Goal: Book appointment/travel/reservation

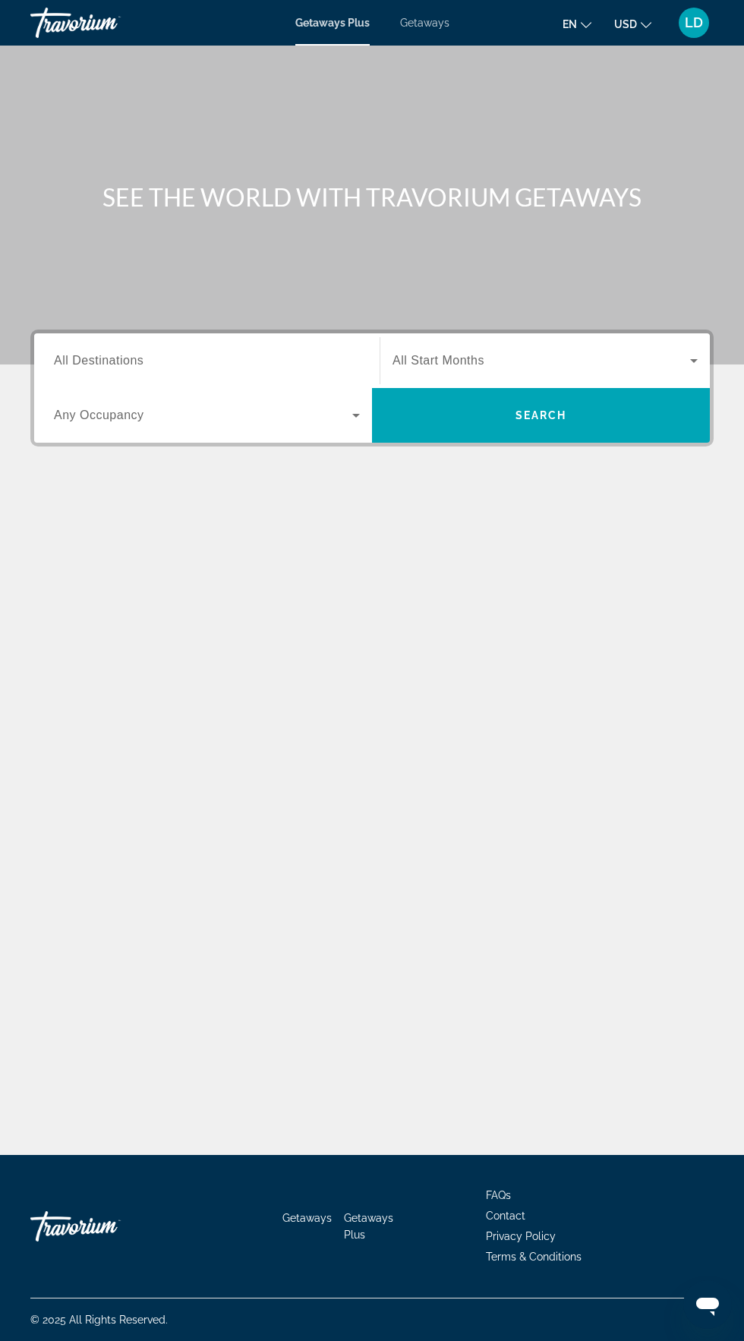
click at [139, 357] on span "All Destinations" at bounding box center [99, 360] width 90 height 13
click at [139, 357] on input "Destination All Destinations" at bounding box center [207, 361] width 306 height 18
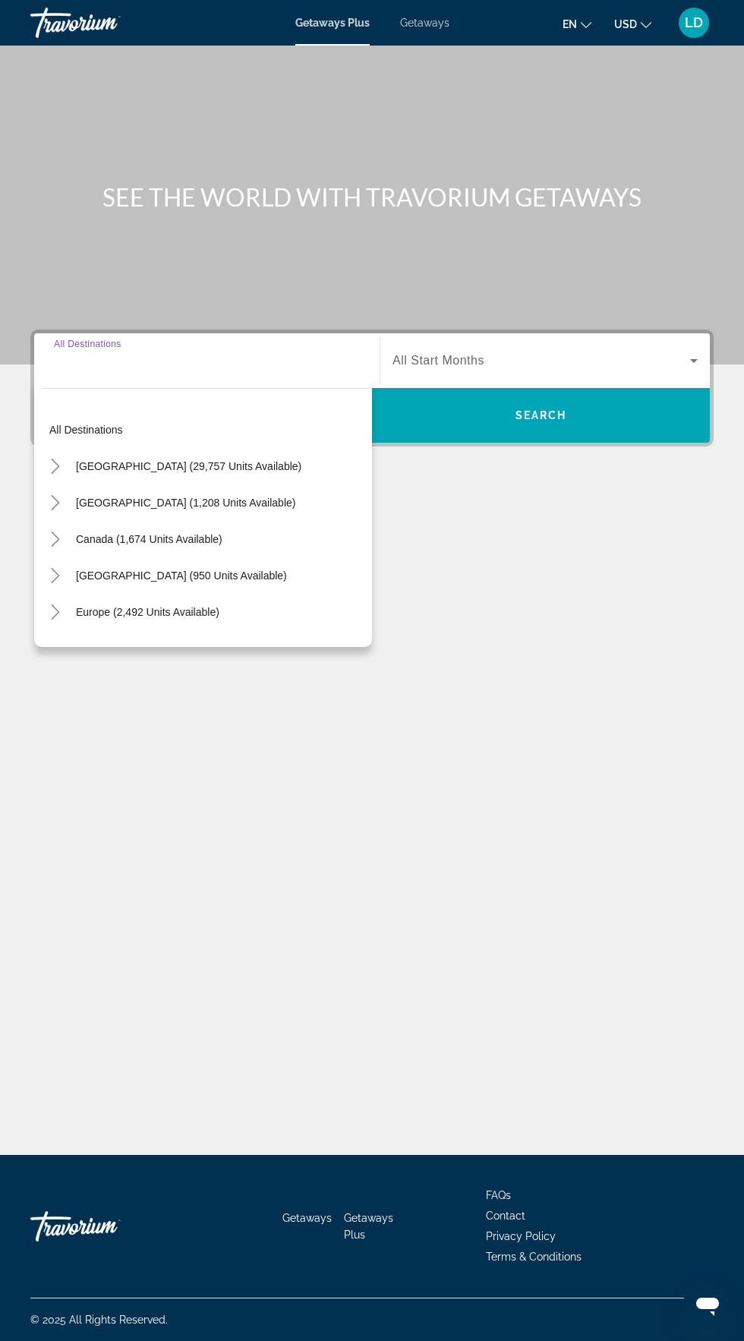
scroll to position [115, 0]
click at [197, 460] on span "[GEOGRAPHIC_DATA] (29,757 units available)" at bounding box center [188, 466] width 225 height 12
type input "**********"
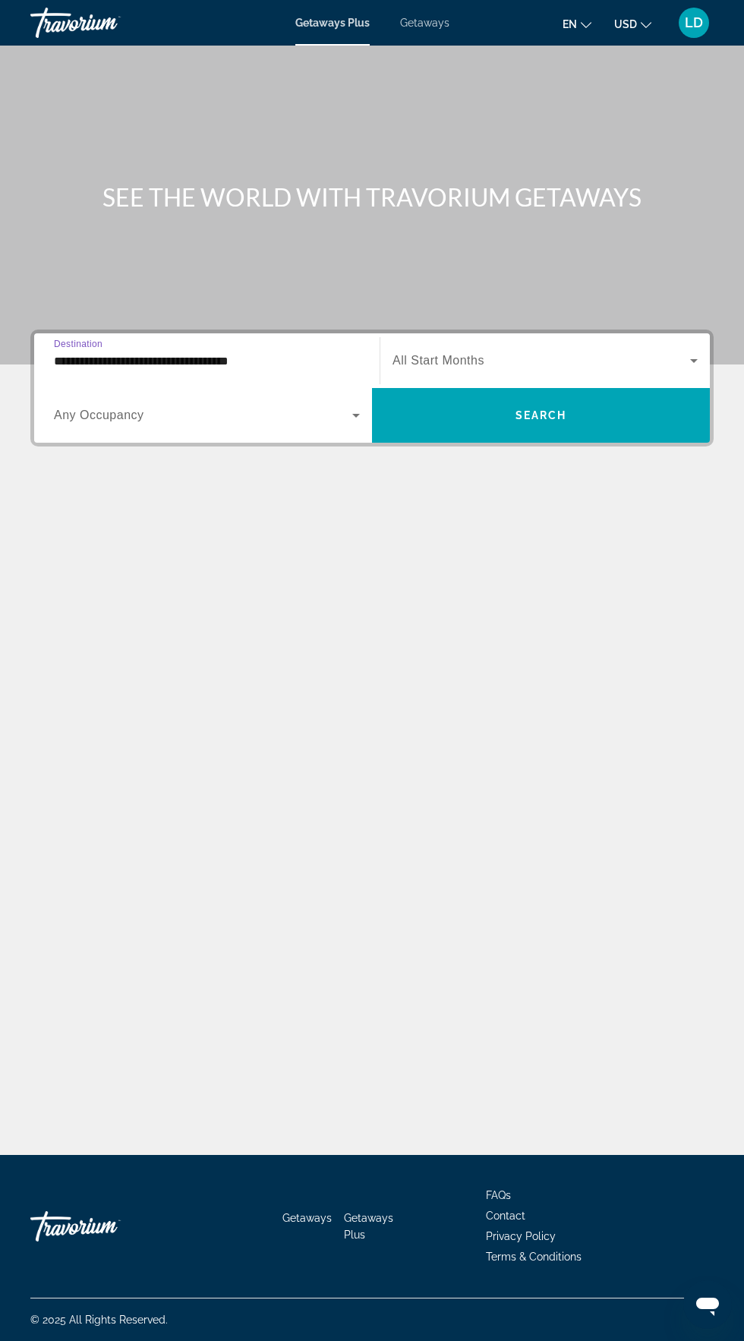
click at [214, 352] on input "**********" at bounding box center [207, 361] width 306 height 18
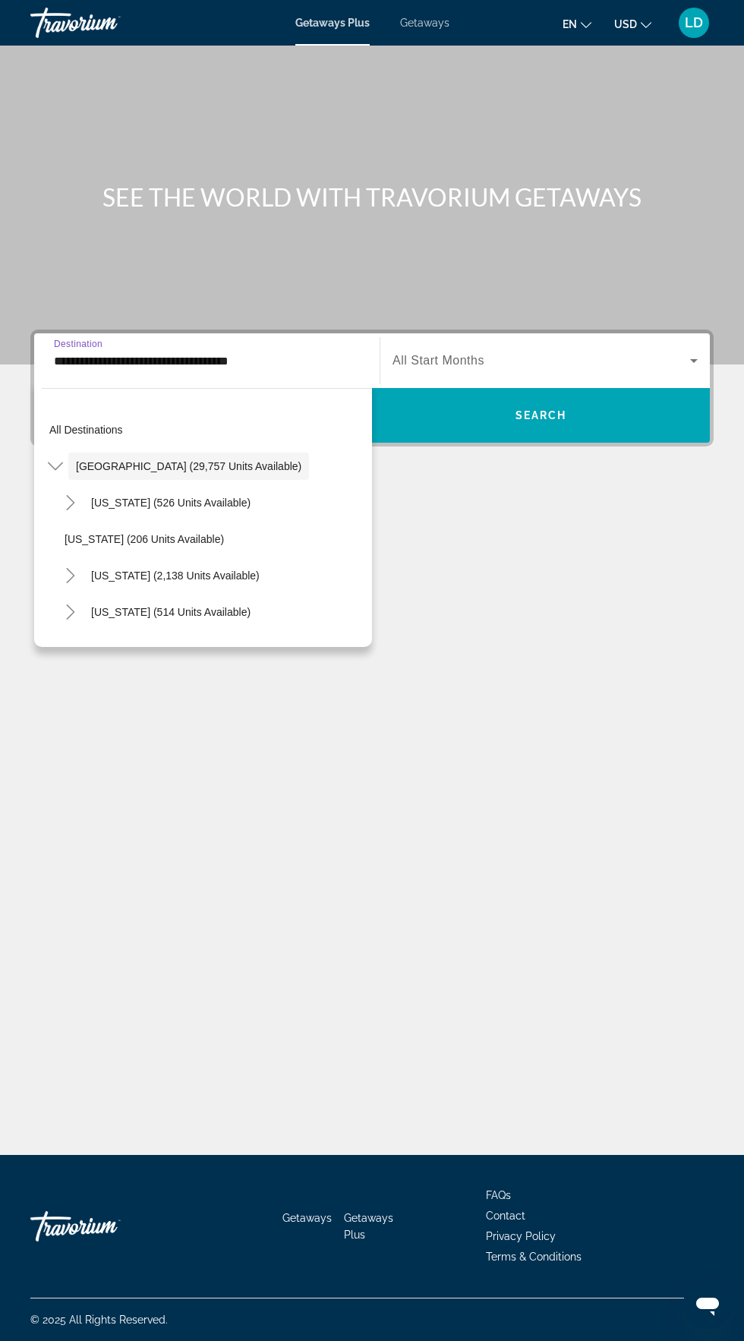
scroll to position [0, 0]
click at [239, 469] on span "[GEOGRAPHIC_DATA] (29,757 units available)" at bounding box center [188, 466] width 225 height 12
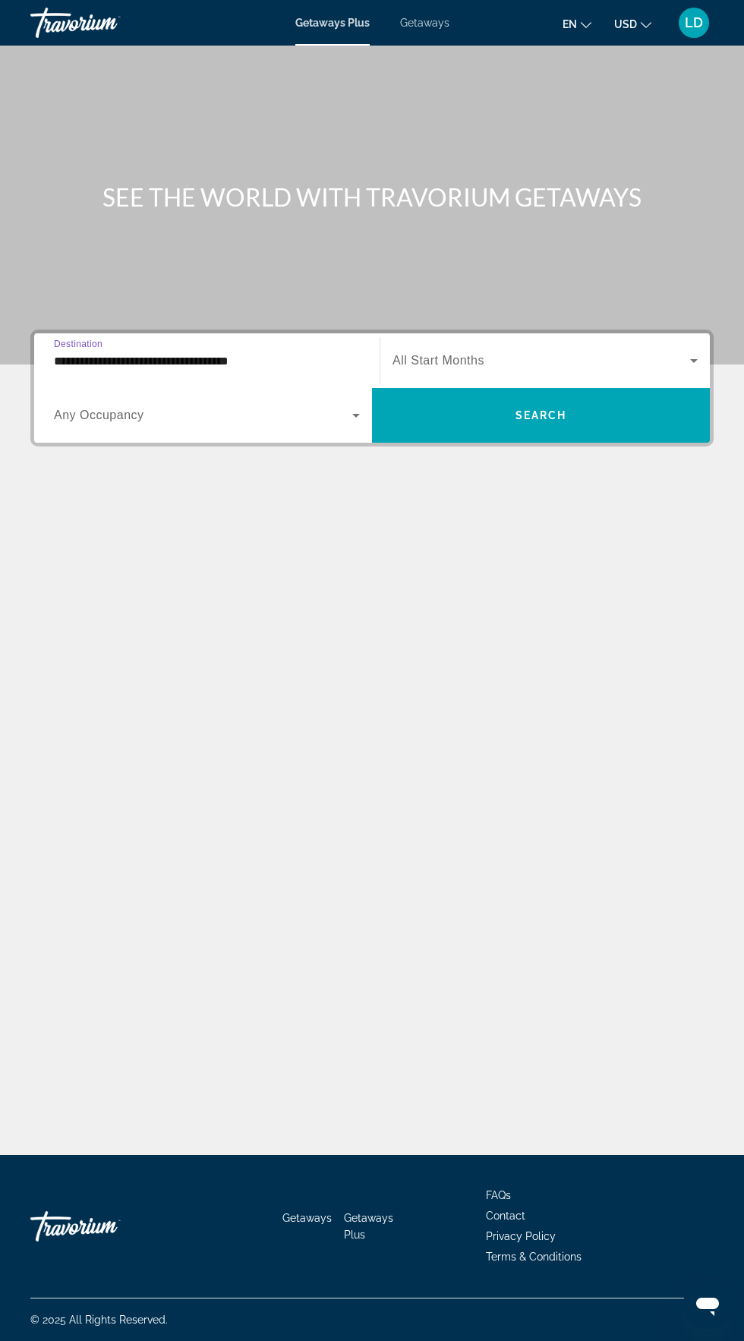
scroll to position [115, 0]
click at [474, 354] on span "All Start Months" at bounding box center [439, 360] width 92 height 13
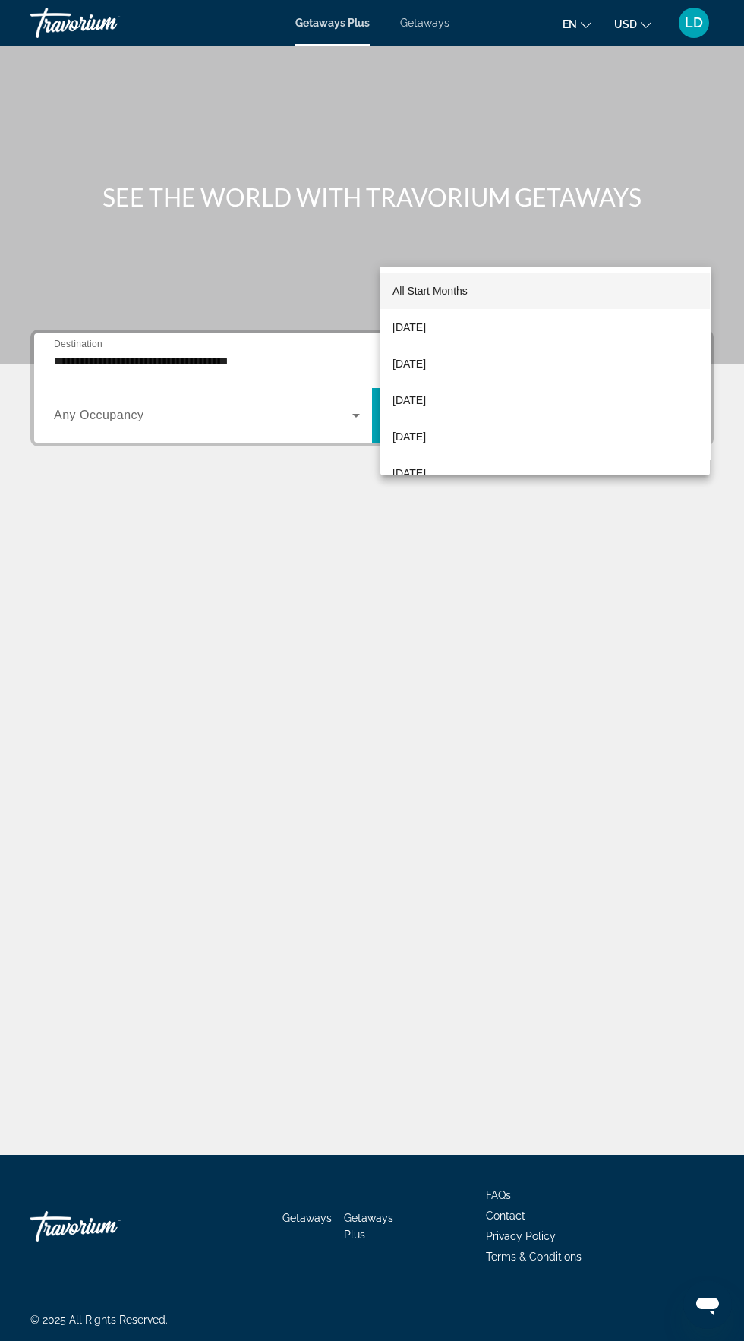
click at [360, 298] on div at bounding box center [372, 670] width 744 height 1341
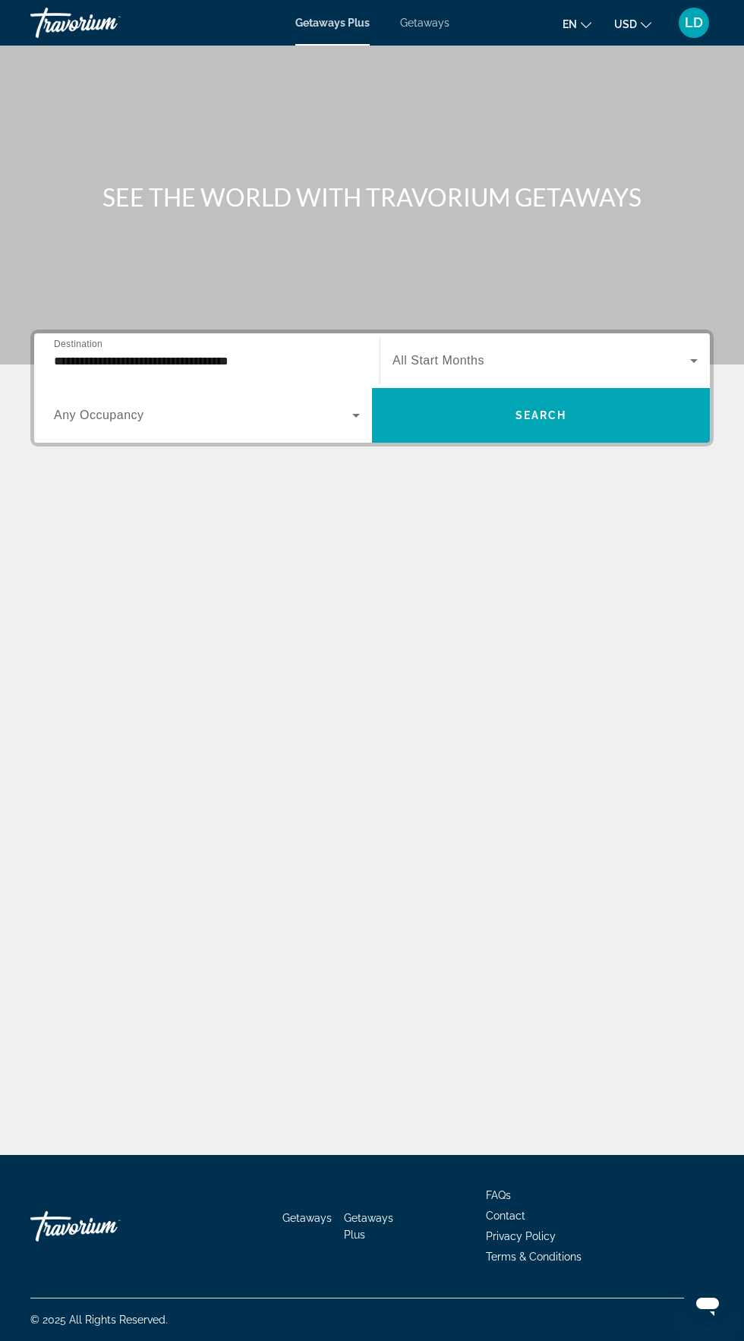
click at [337, 406] on span "Search widget" at bounding box center [203, 415] width 298 height 18
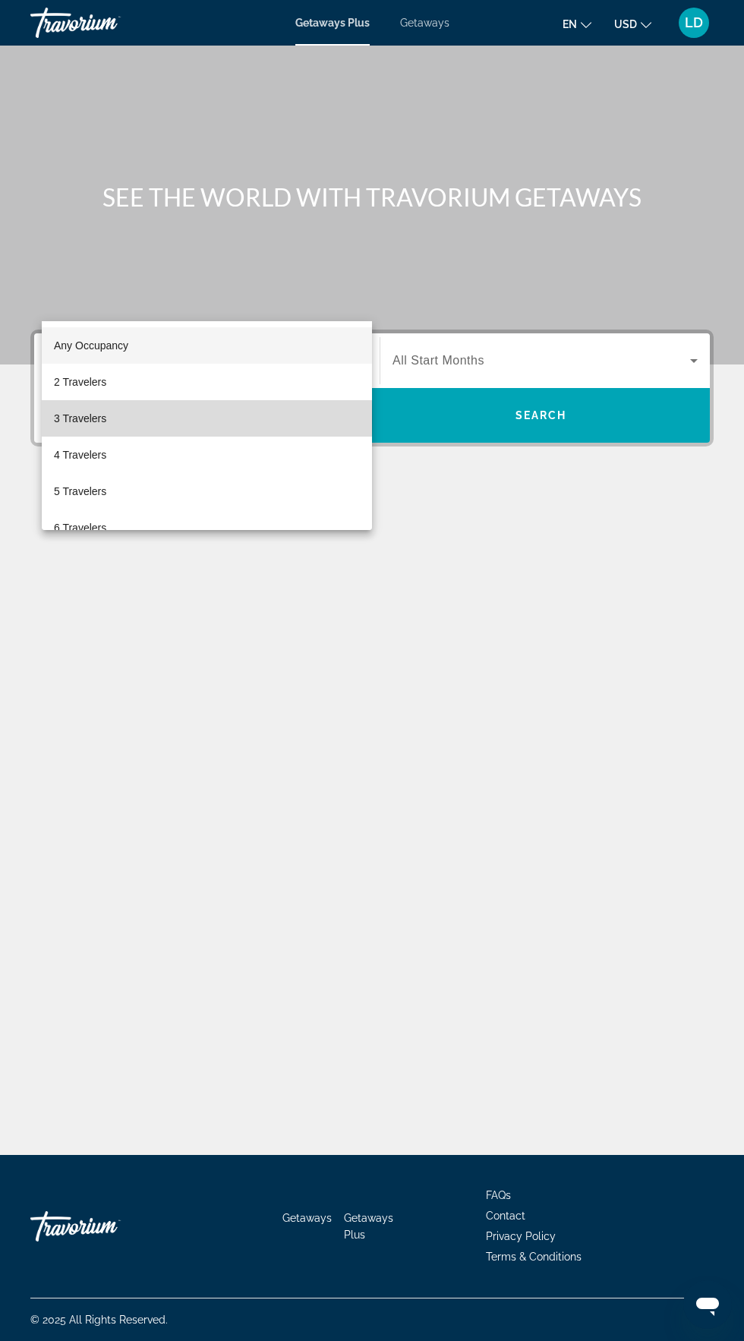
click at [115, 418] on mat-option "3 Travelers" at bounding box center [207, 418] width 330 height 36
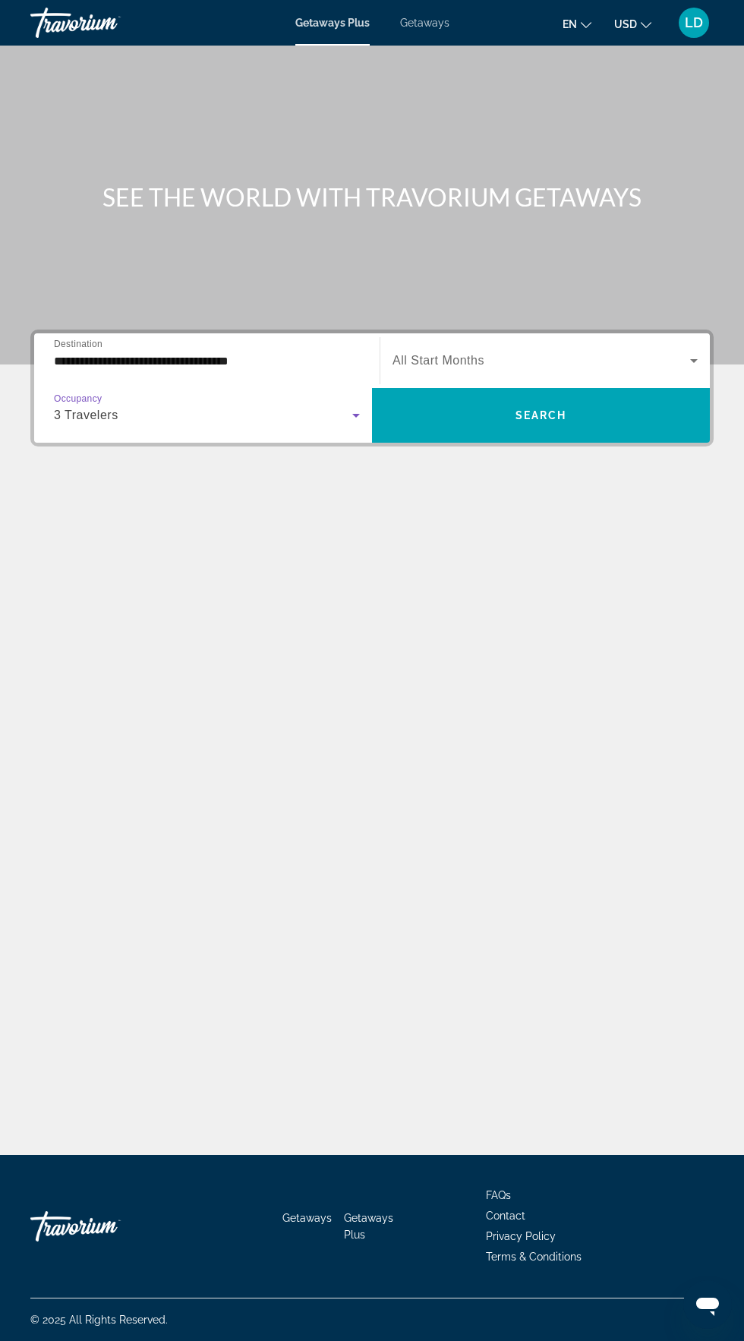
click at [356, 414] on icon "Search widget" at bounding box center [356, 416] width 8 height 4
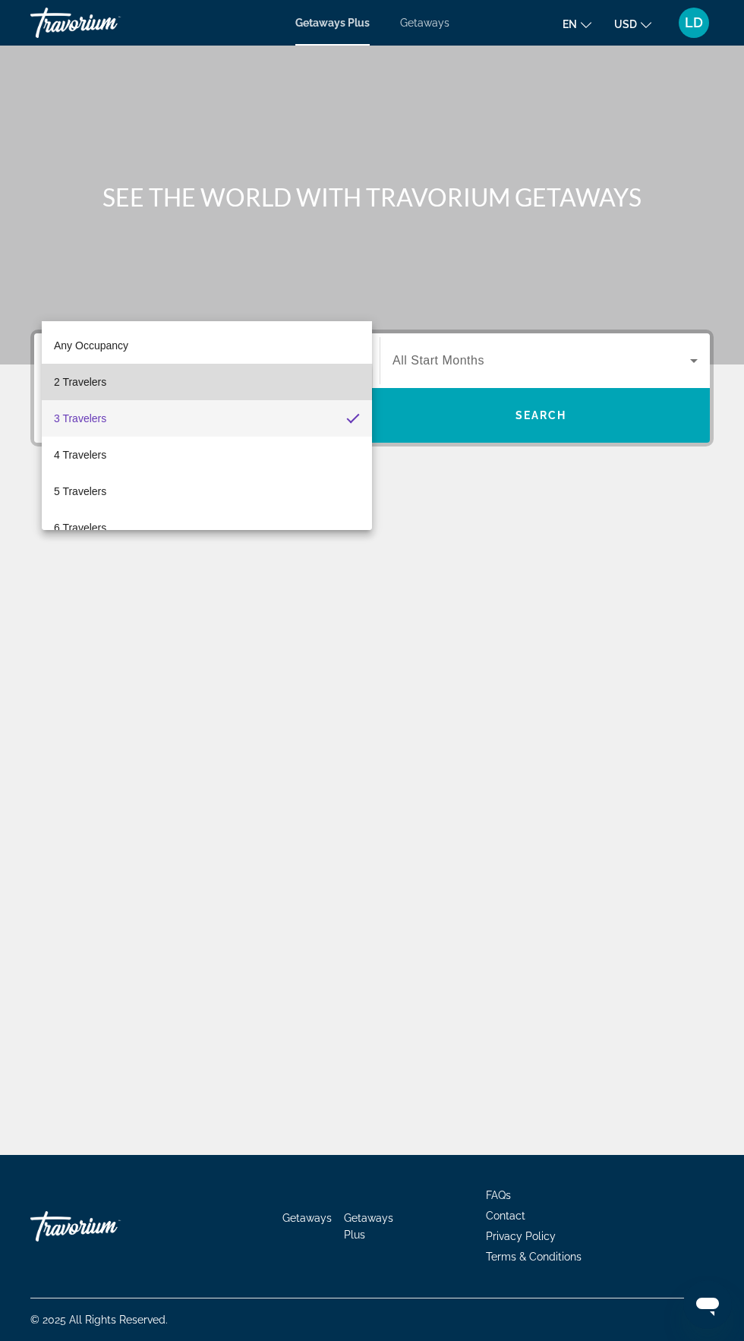
click at [137, 387] on mat-option "2 Travelers" at bounding box center [207, 382] width 330 height 36
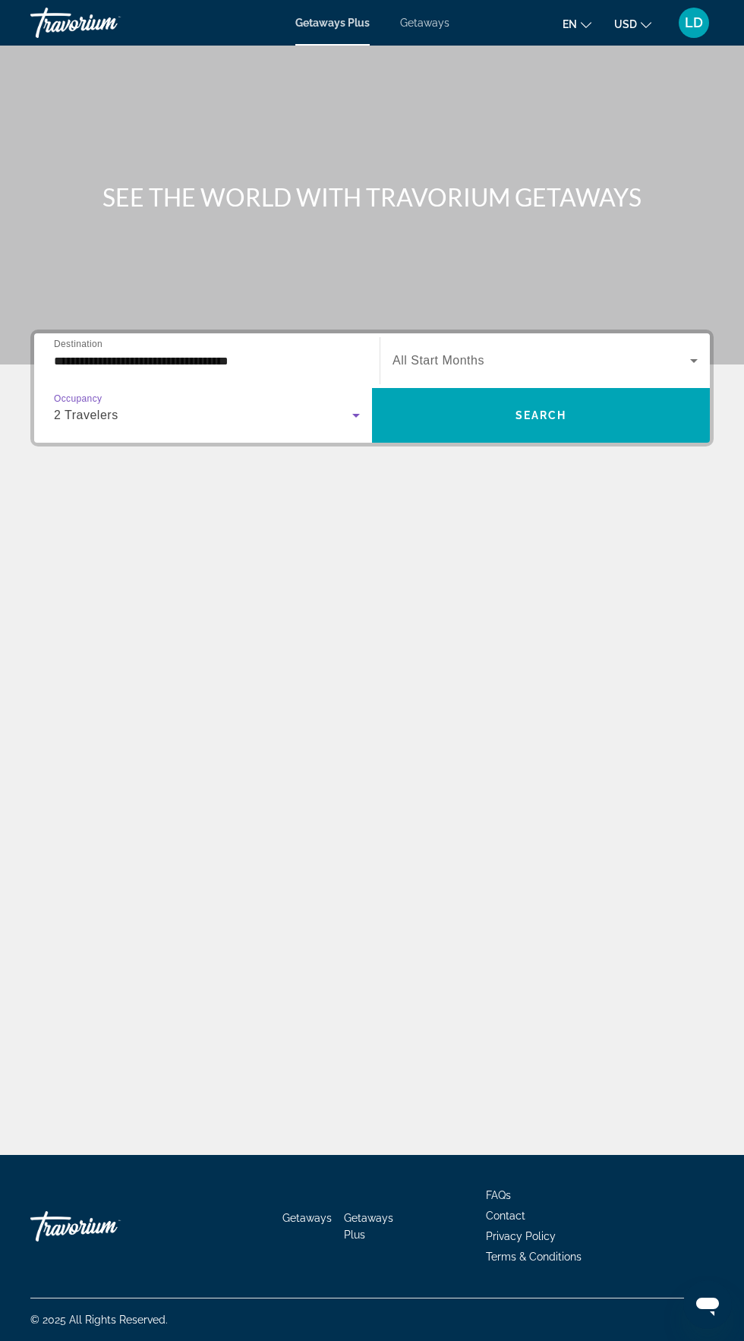
click at [364, 406] on icon "Search widget" at bounding box center [356, 415] width 18 height 18
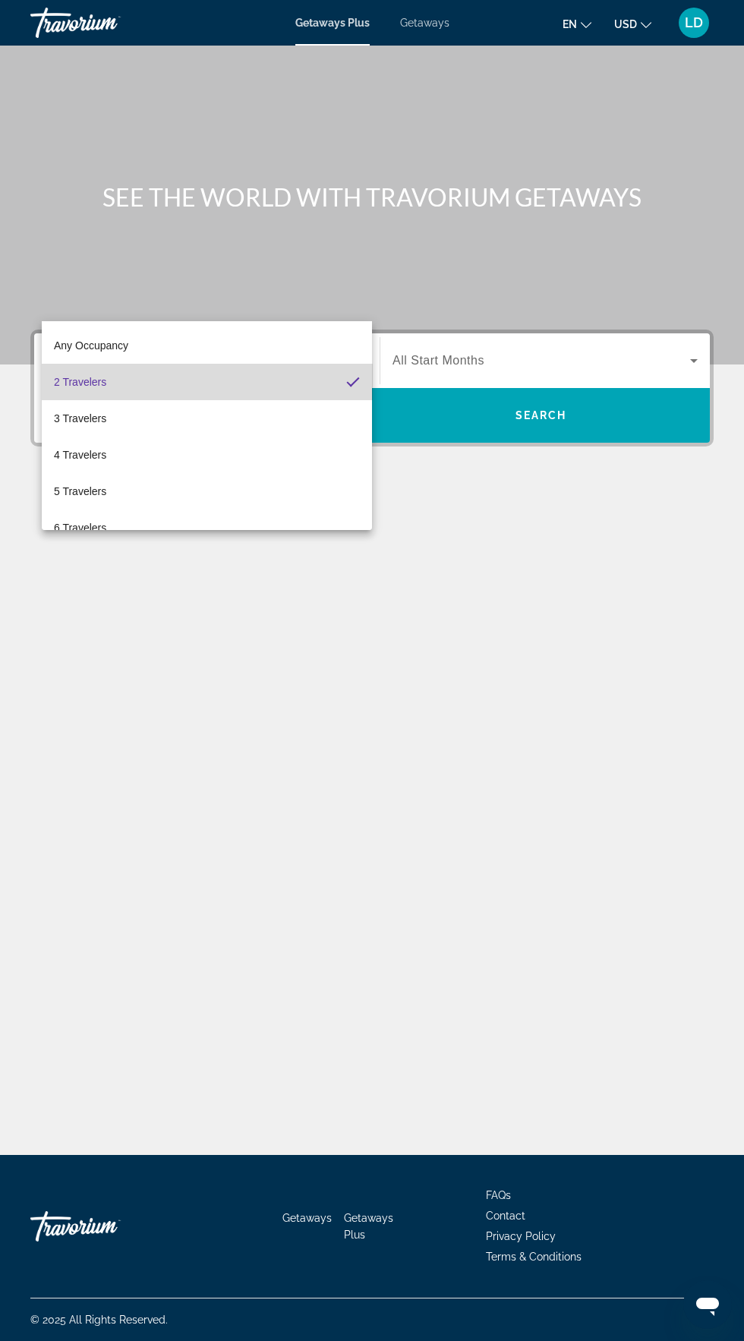
click at [238, 387] on mat-option "2 Travelers" at bounding box center [207, 382] width 330 height 36
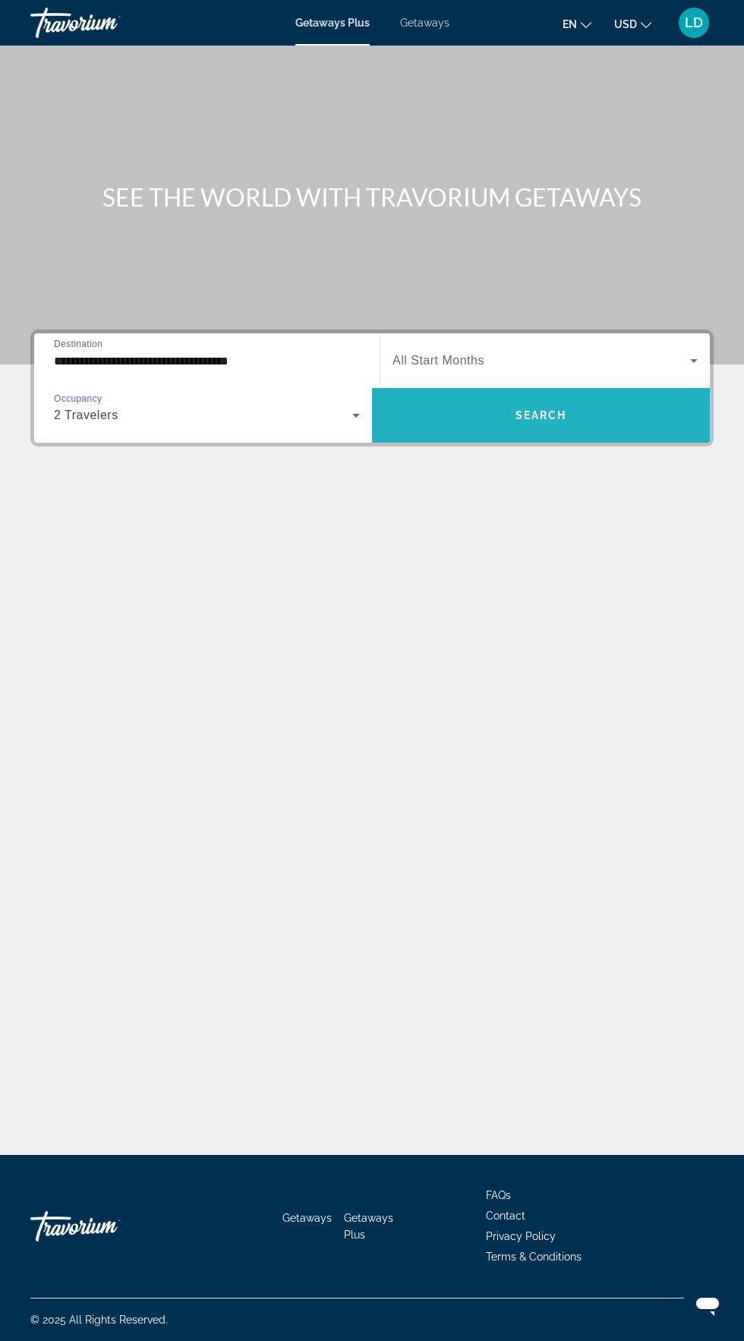
click at [582, 397] on span "Search widget" at bounding box center [541, 415] width 338 height 36
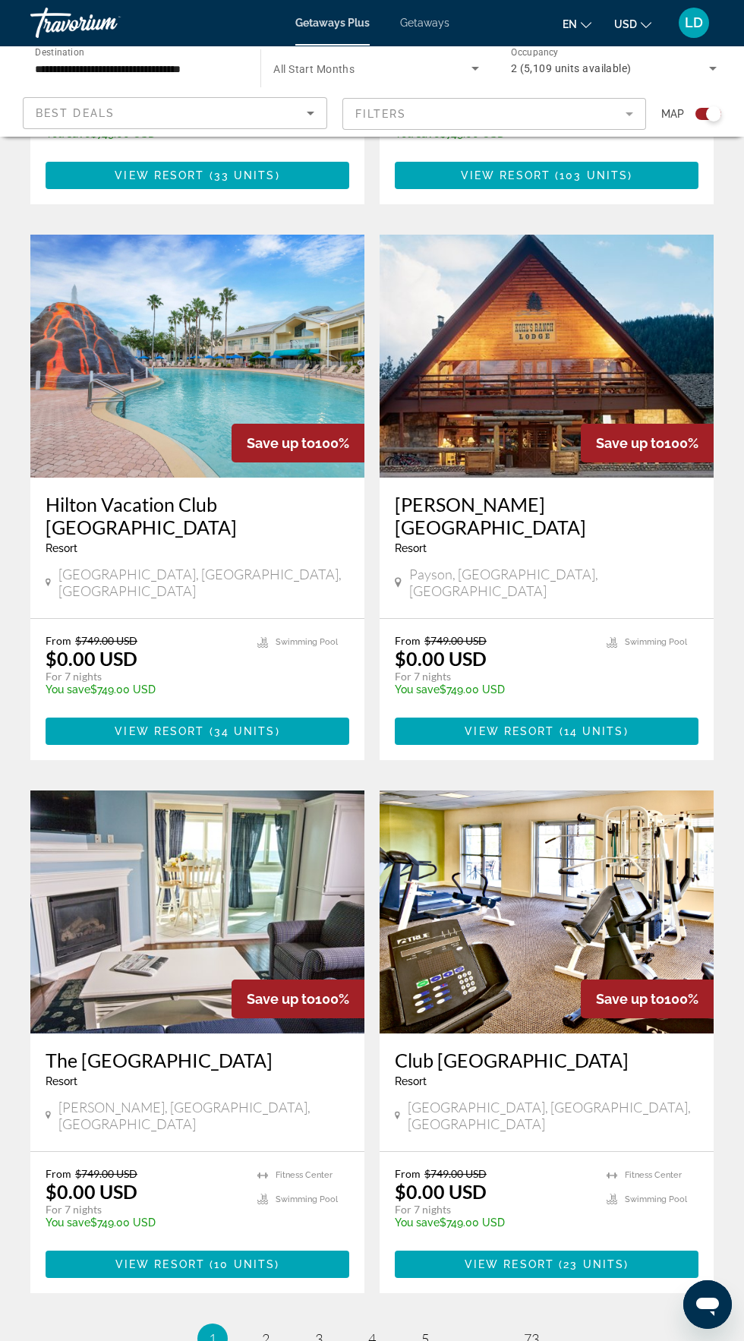
scroll to position [2486, 0]
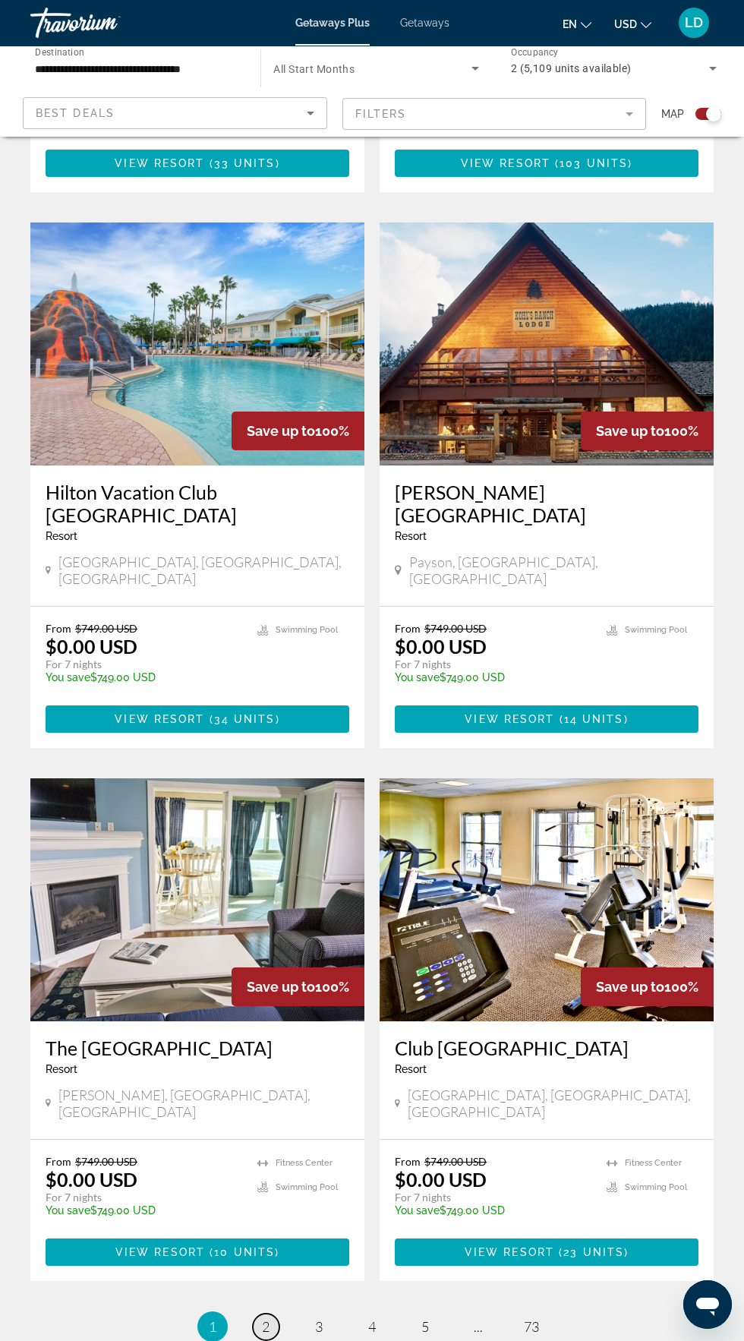
click at [274, 1313] on link "page 2" at bounding box center [266, 1326] width 27 height 27
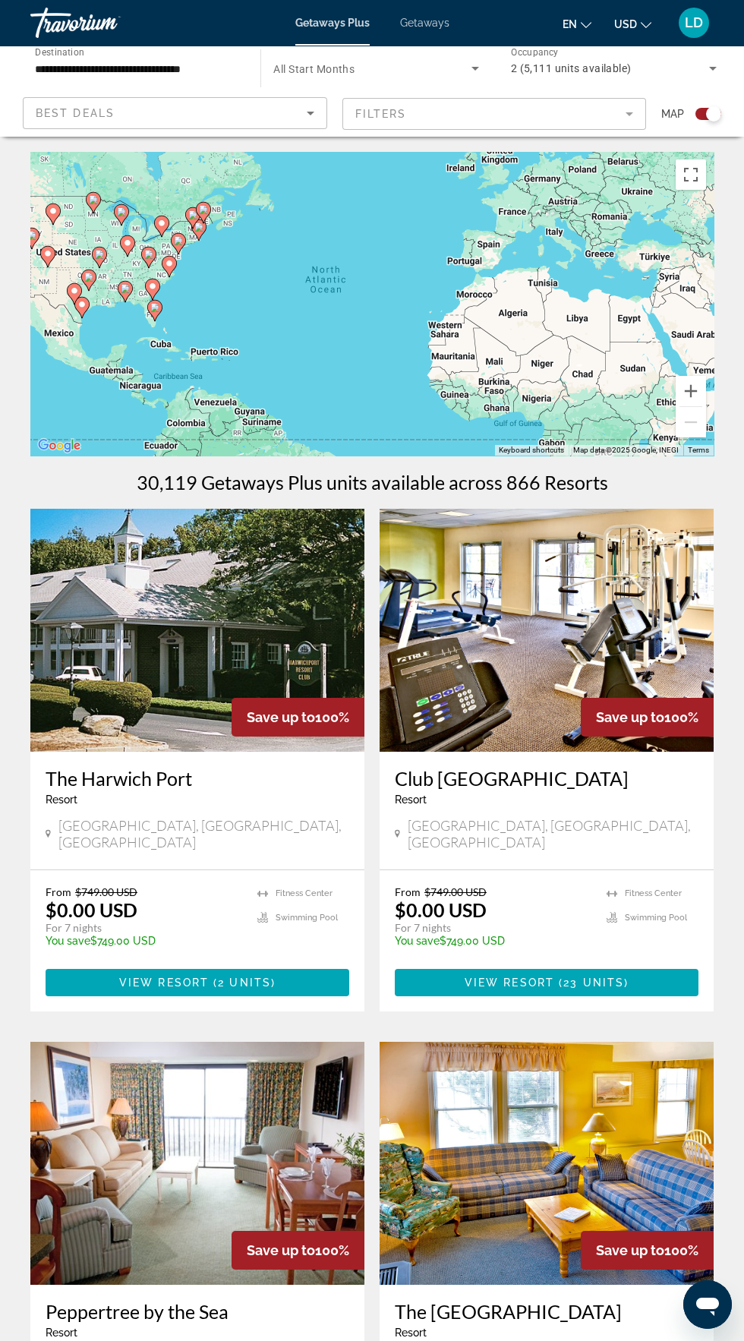
click at [310, 117] on icon "Sort by" at bounding box center [310, 113] width 18 height 18
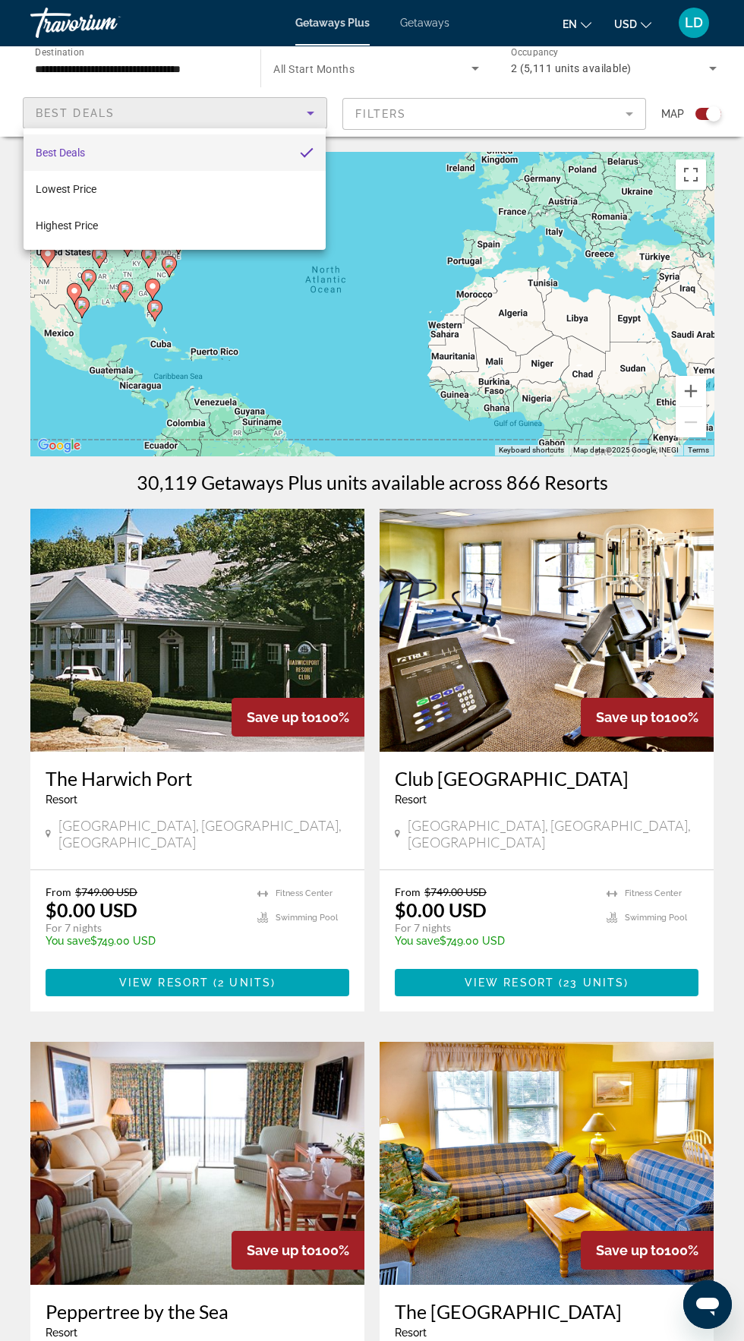
click at [610, 108] on div at bounding box center [372, 670] width 744 height 1341
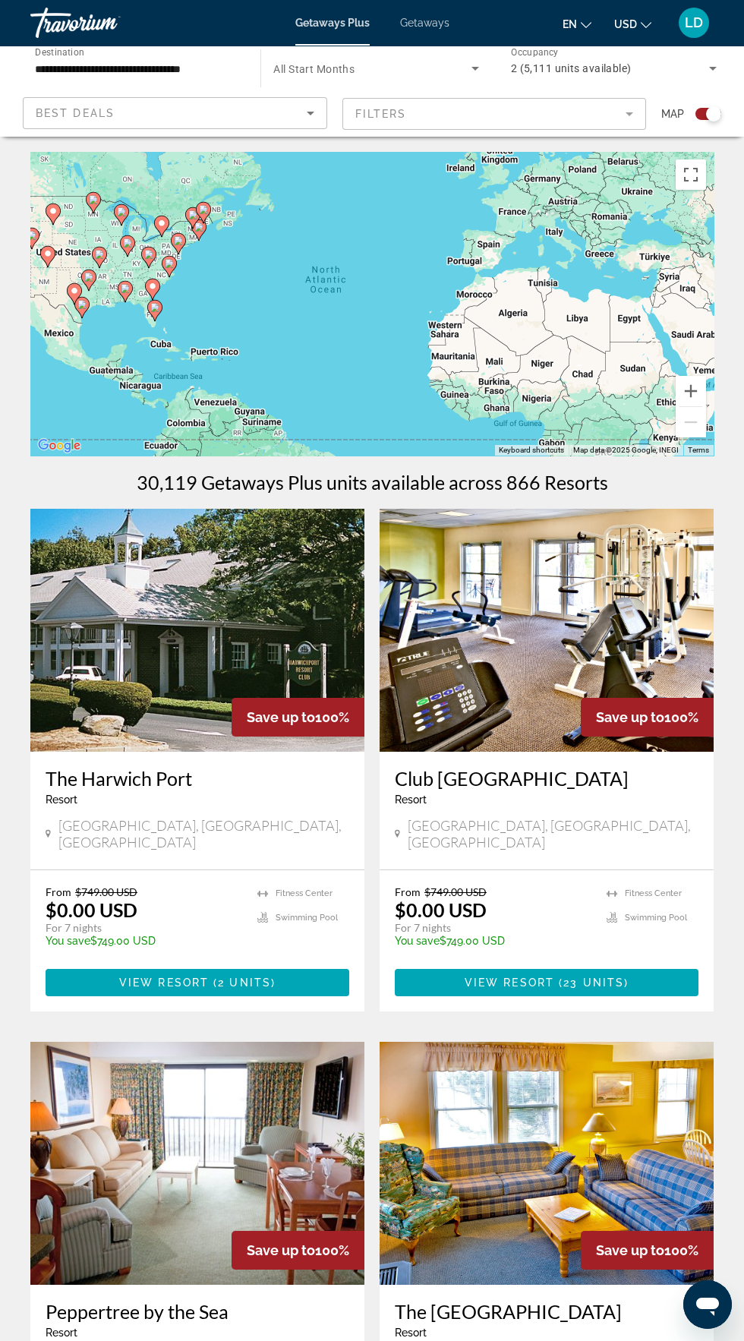
click at [475, 68] on icon "Search widget" at bounding box center [475, 69] width 8 height 4
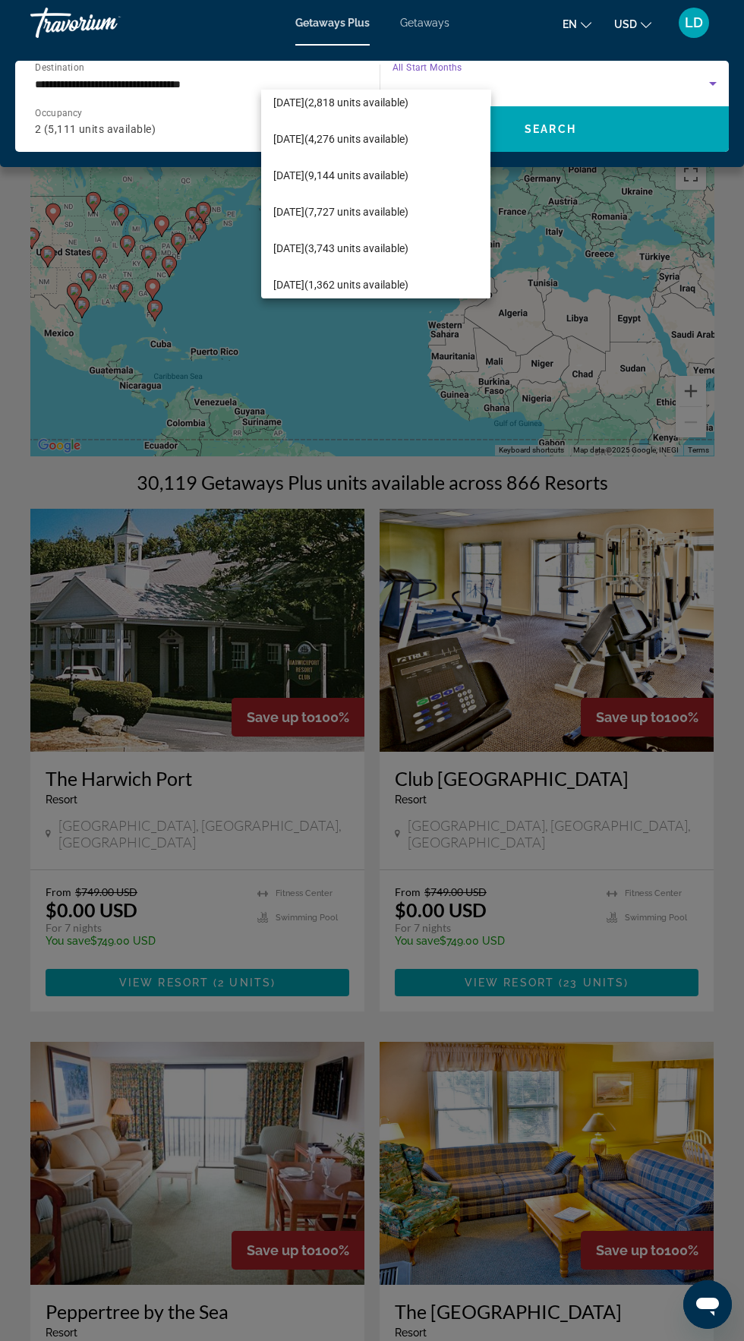
scroll to position [47, 0]
click at [408, 181] on span "[DATE] (9,144 units available)" at bounding box center [340, 176] width 135 height 18
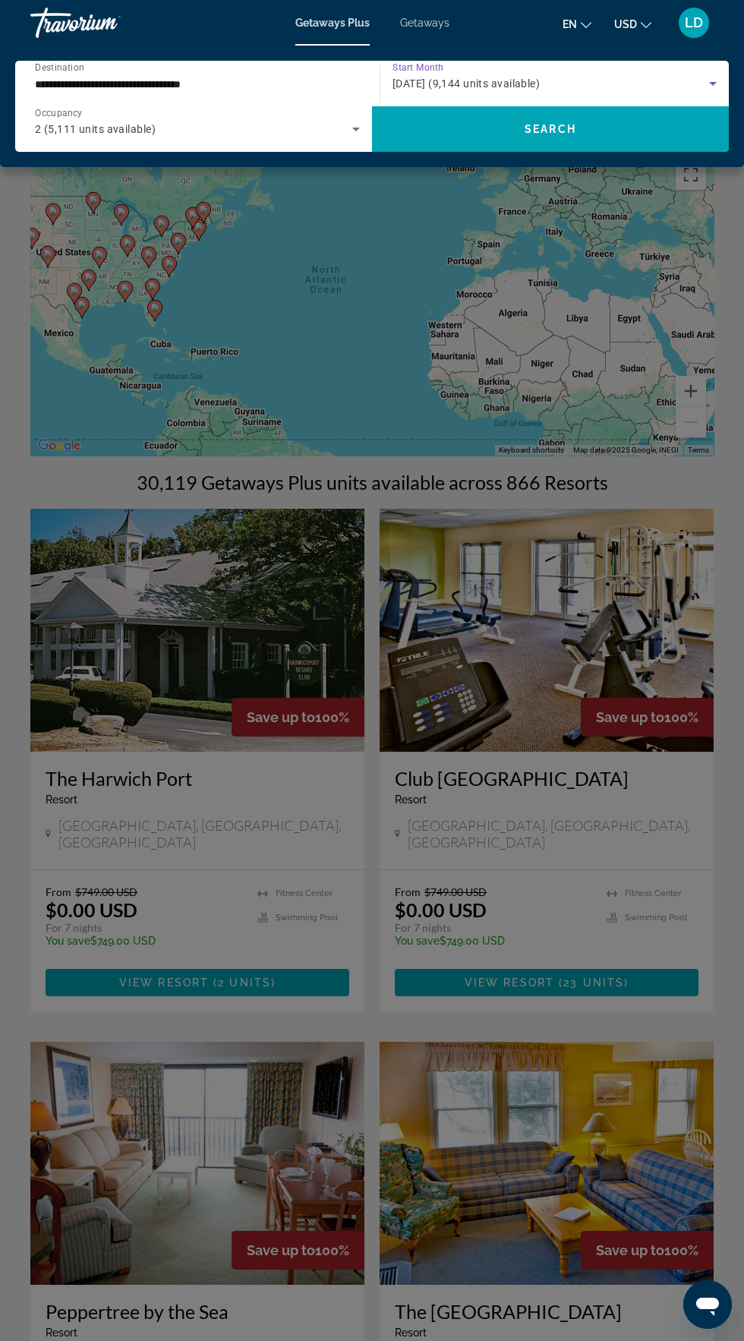
click at [340, 130] on div "2 (5,111 units available)" at bounding box center [193, 129] width 317 height 18
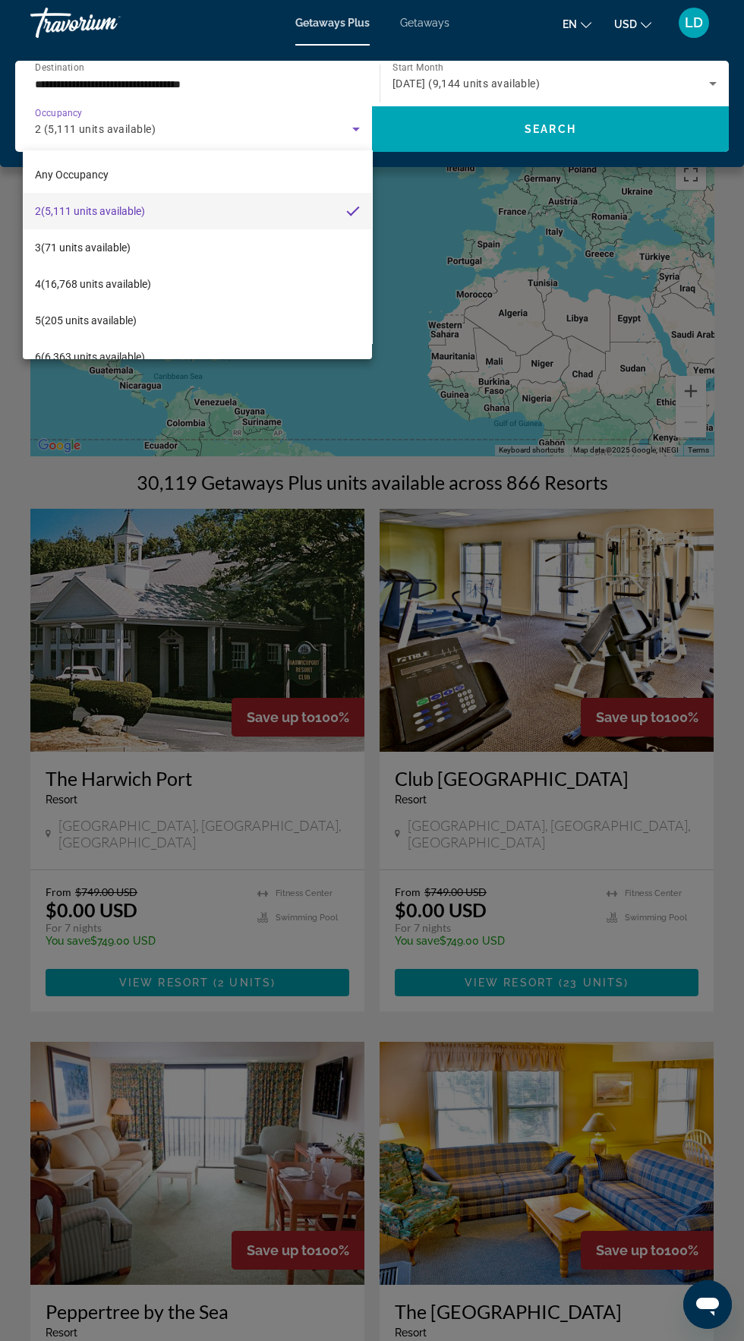
click at [545, 144] on div at bounding box center [372, 670] width 744 height 1341
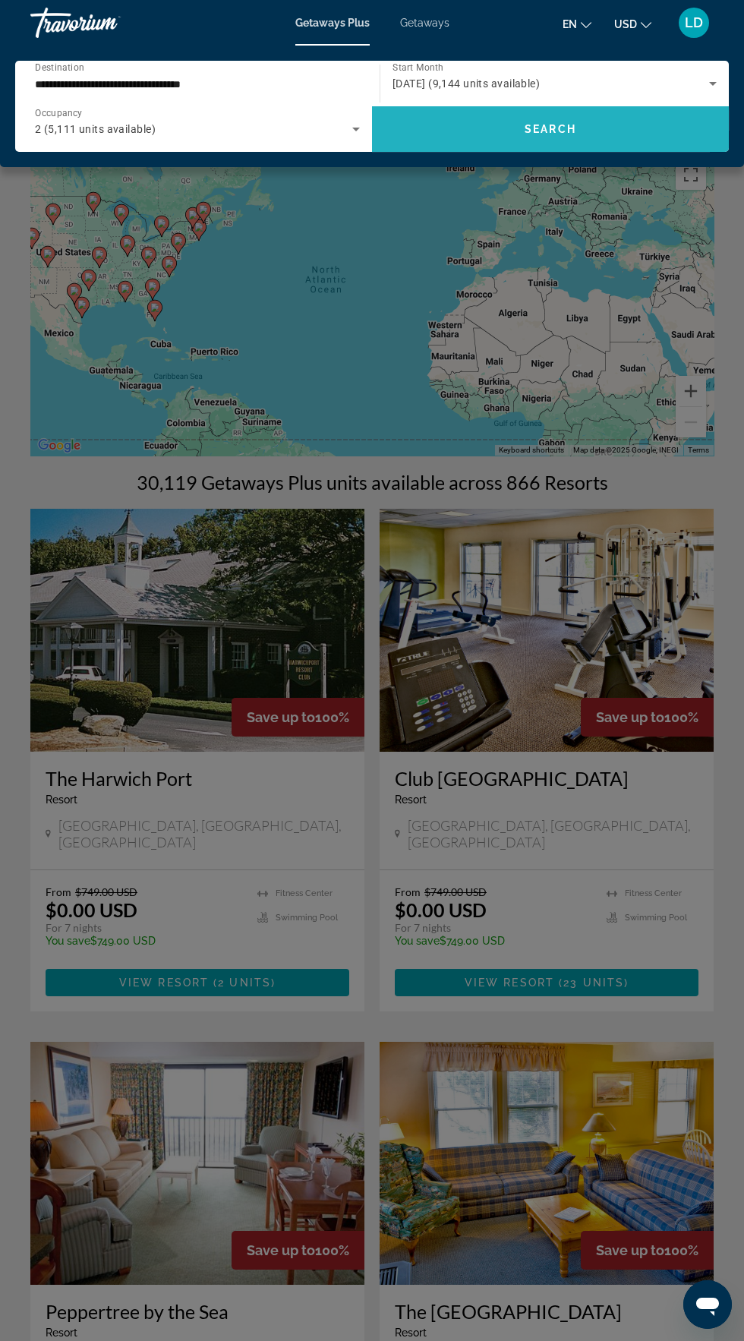
click at [527, 141] on span "Search widget" at bounding box center [550, 129] width 357 height 36
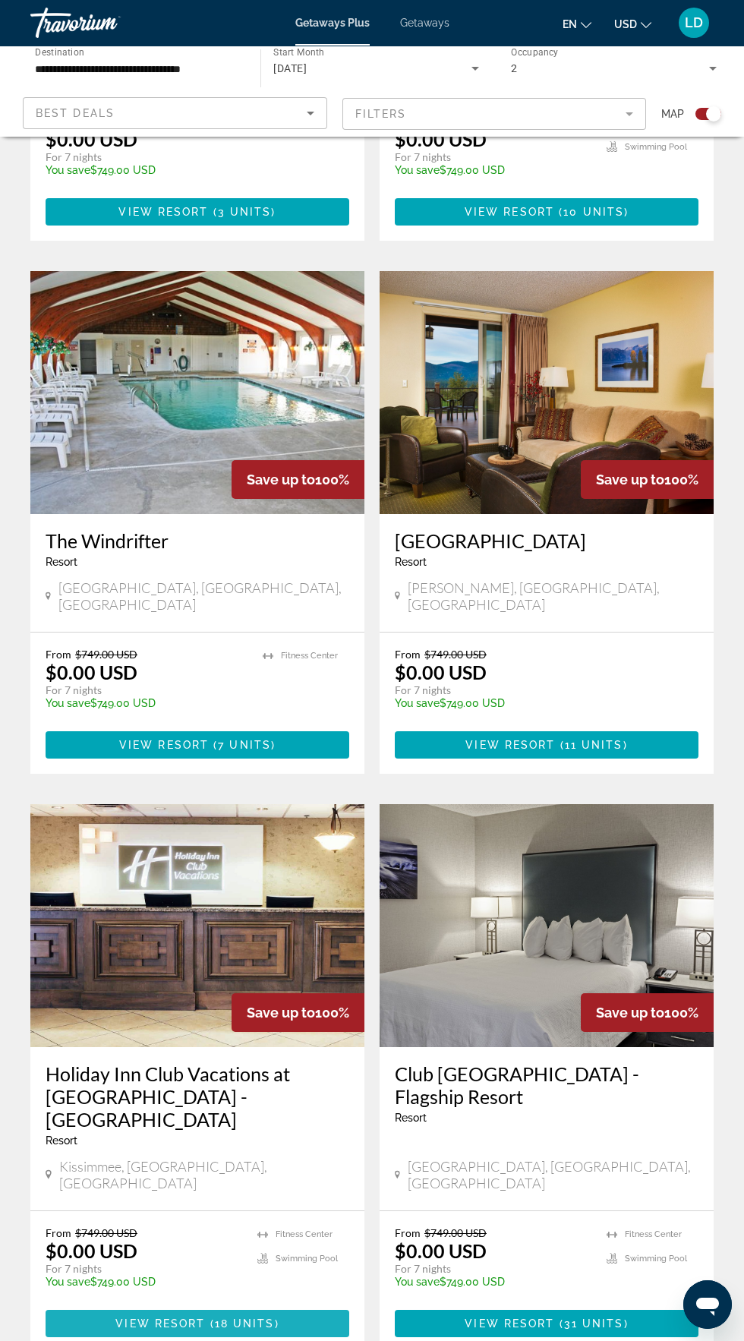
scroll to position [2441, 0]
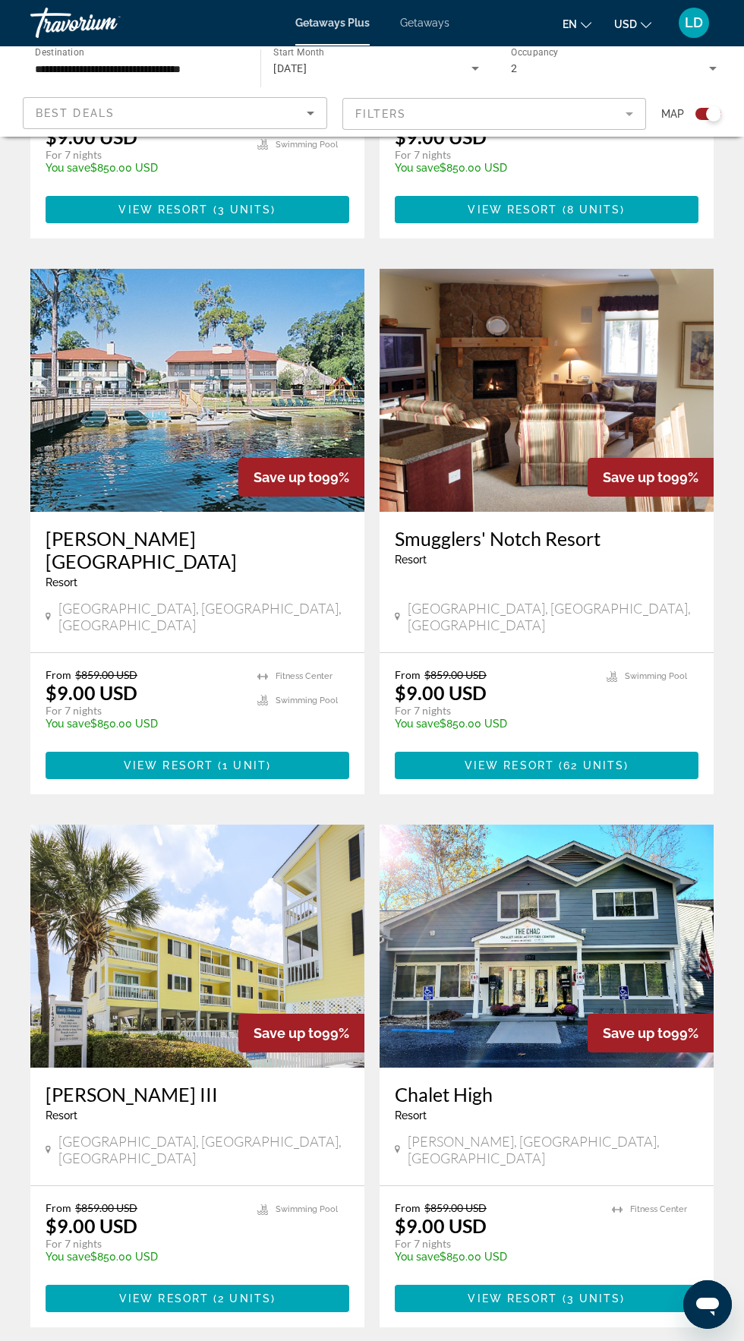
scroll to position [2441, 0]
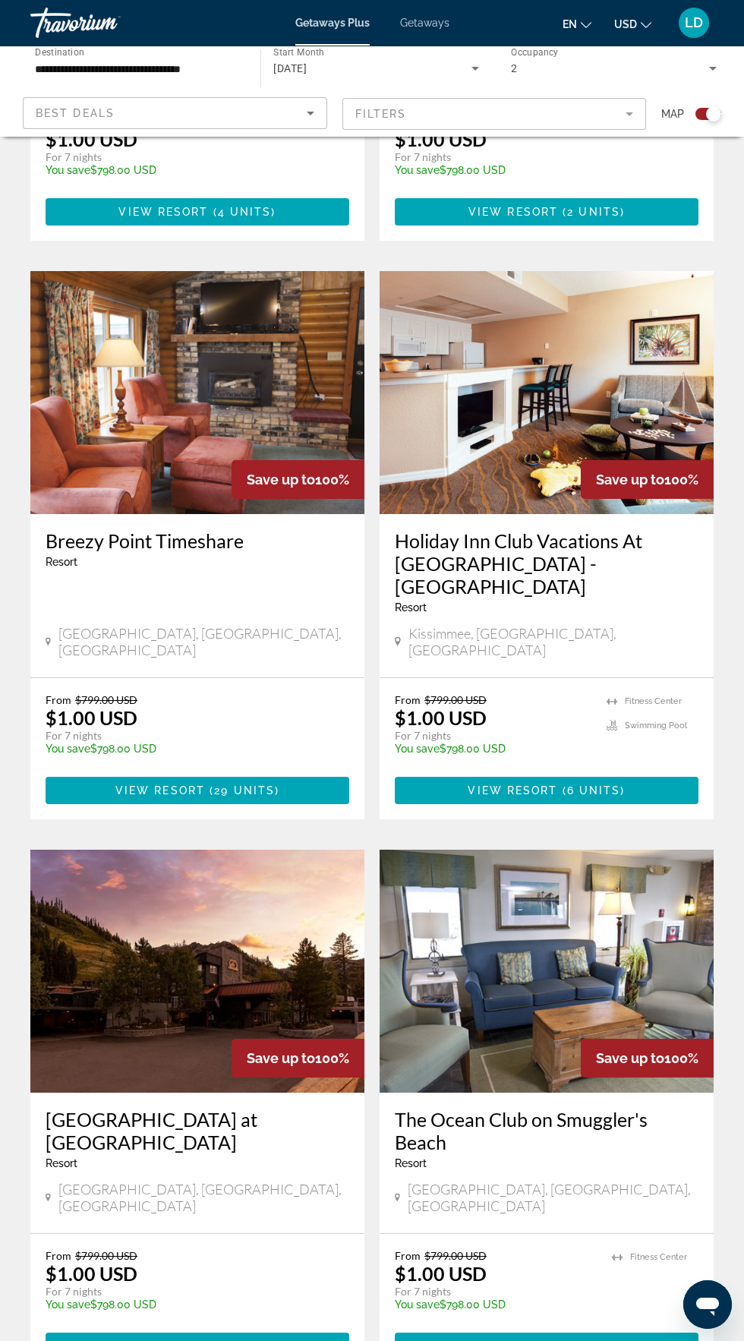
scroll to position [2508, 0]
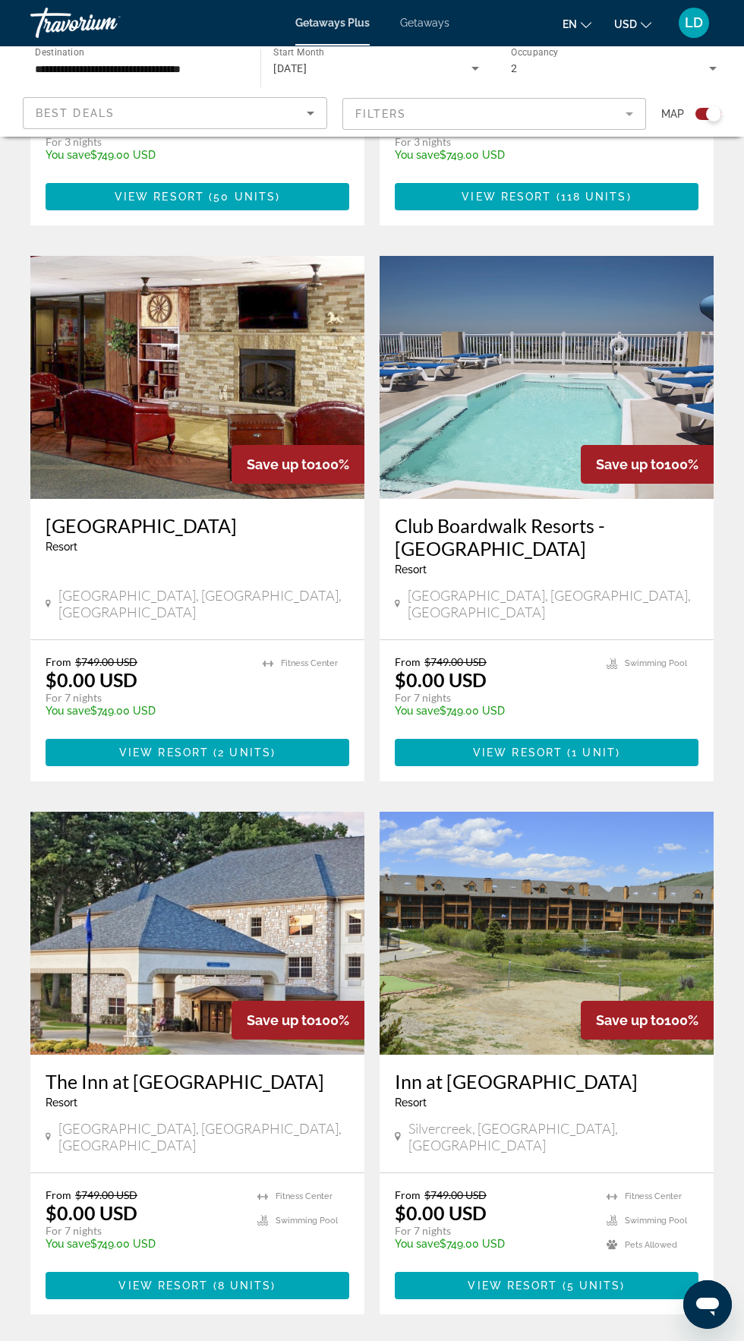
scroll to position [2509, 0]
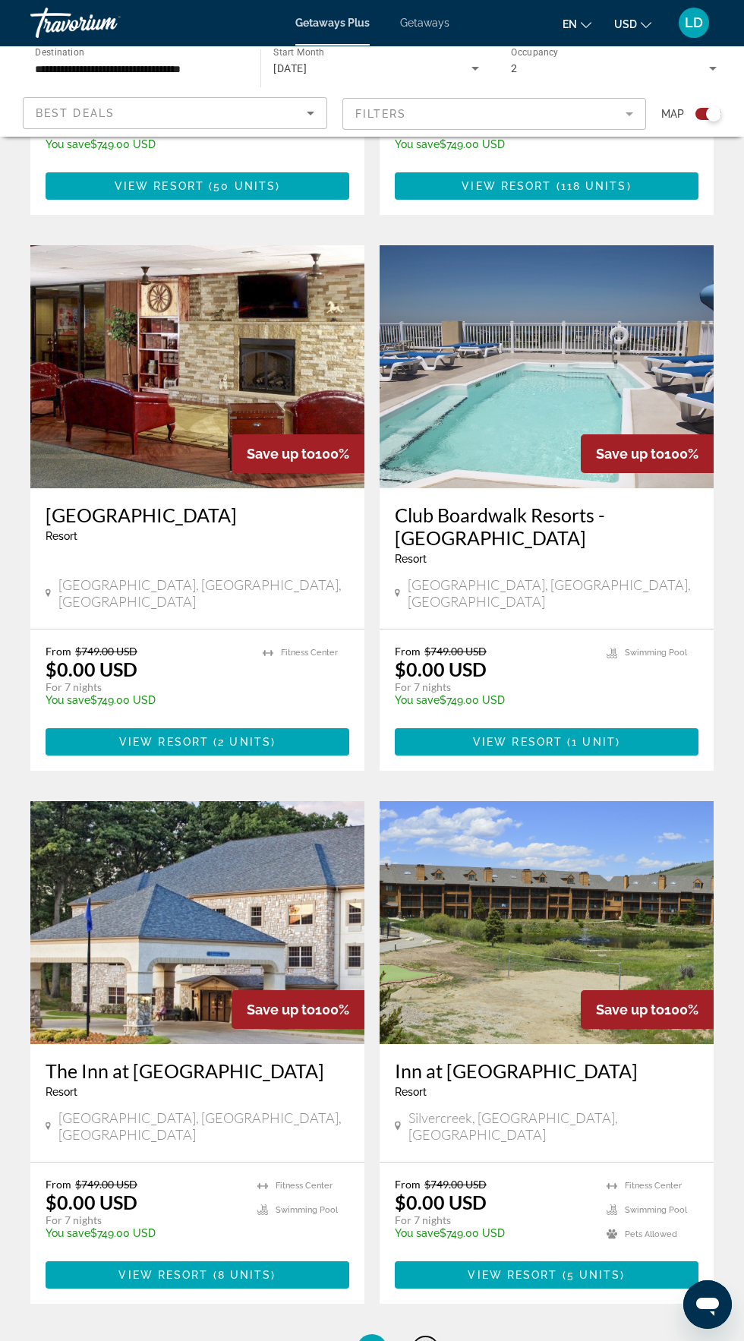
click at [430, 1336] on link "page 5" at bounding box center [425, 1349] width 27 height 27
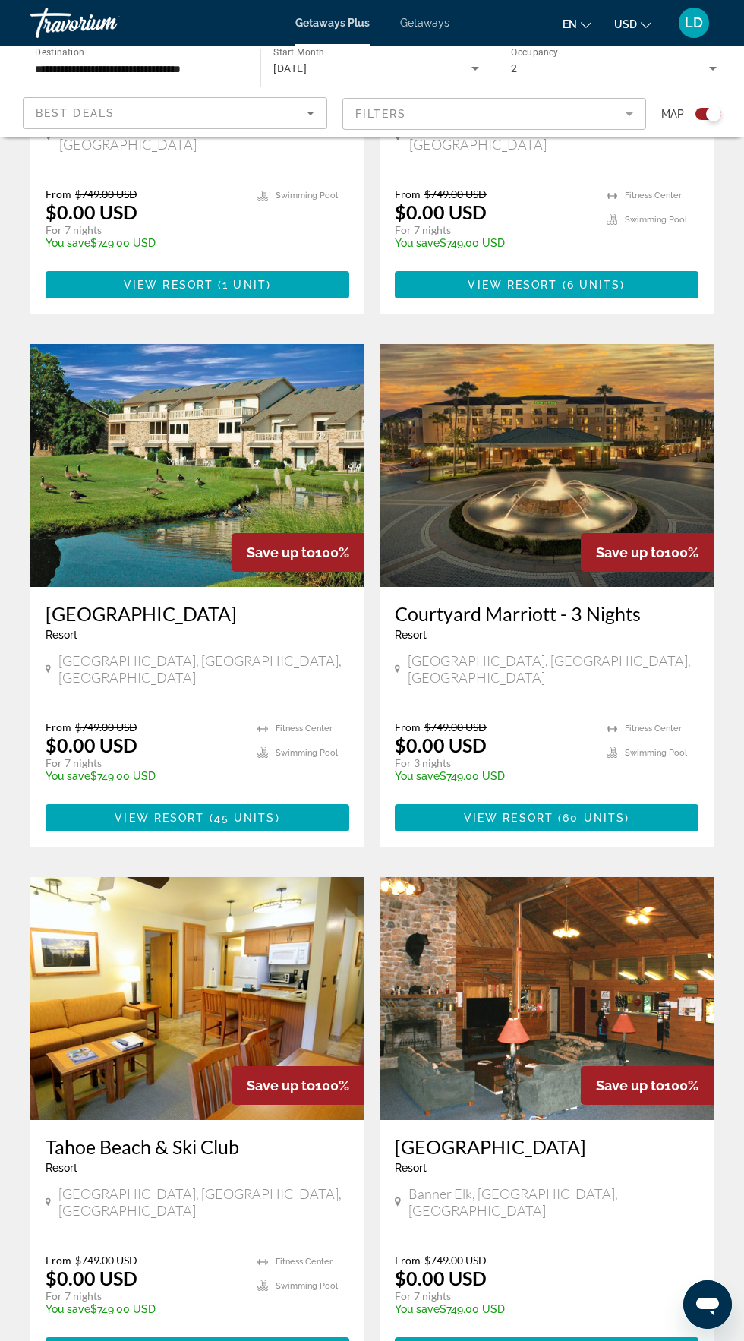
scroll to position [2416, 0]
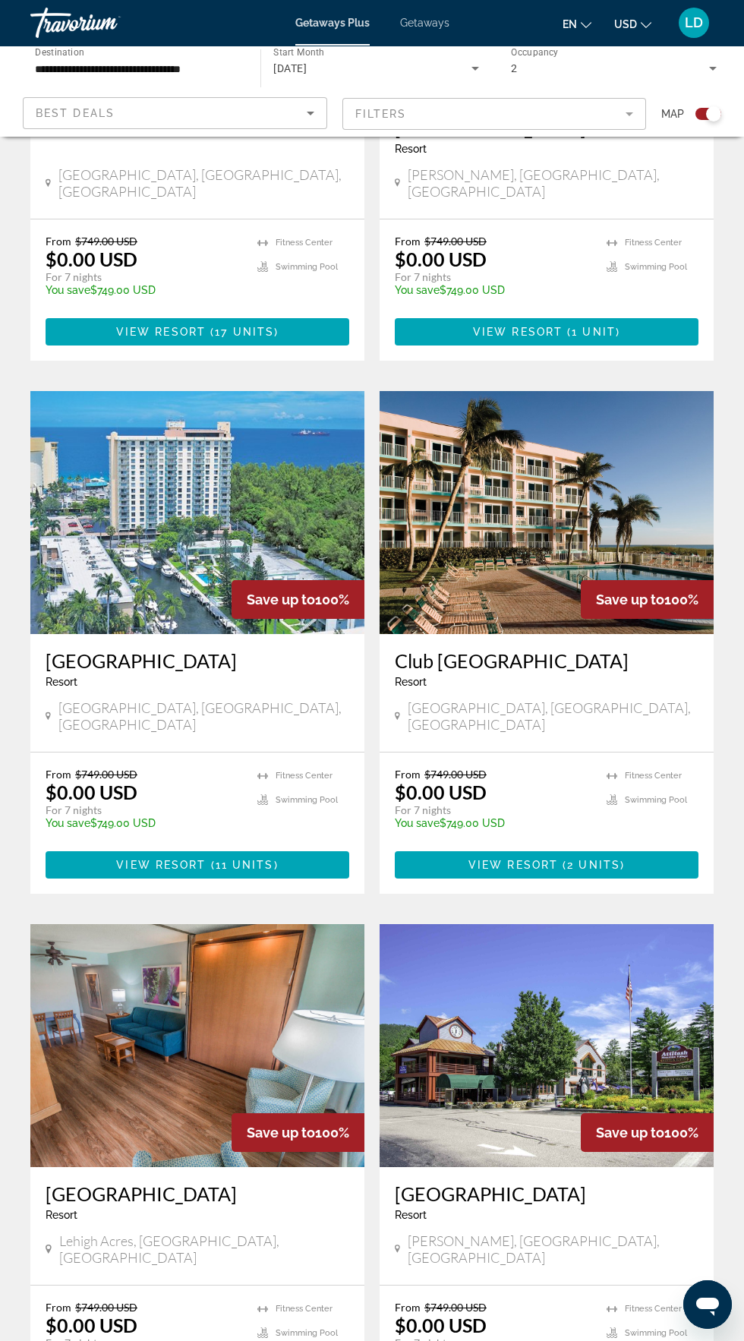
scroll to position [2366, 0]
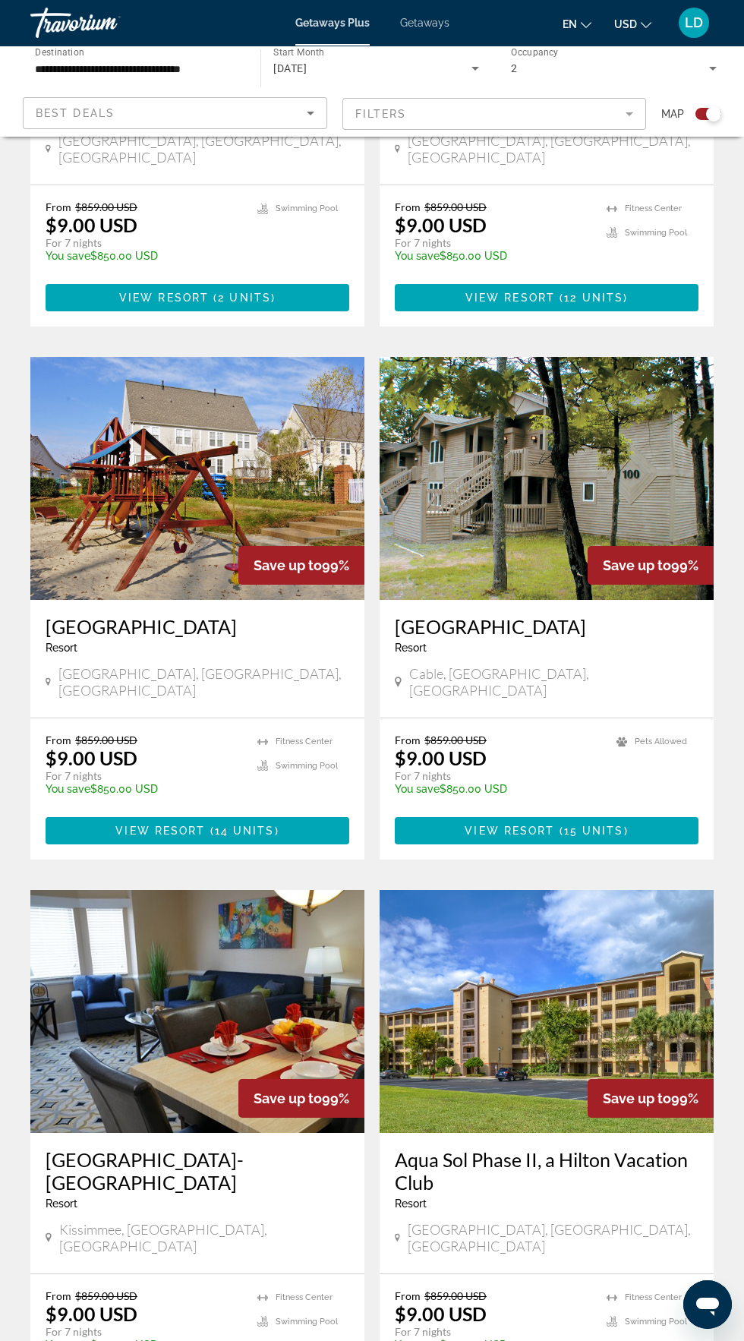
scroll to position [2441, 0]
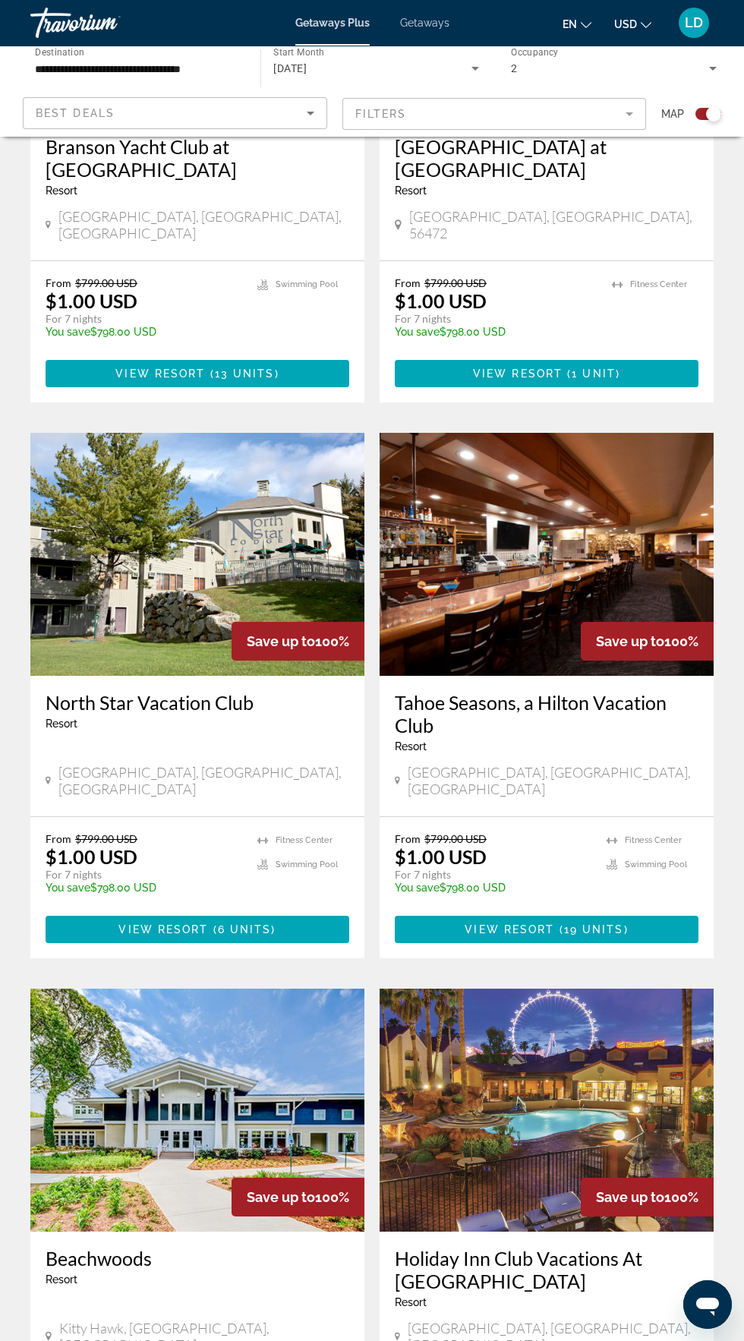
scroll to position [2464, 0]
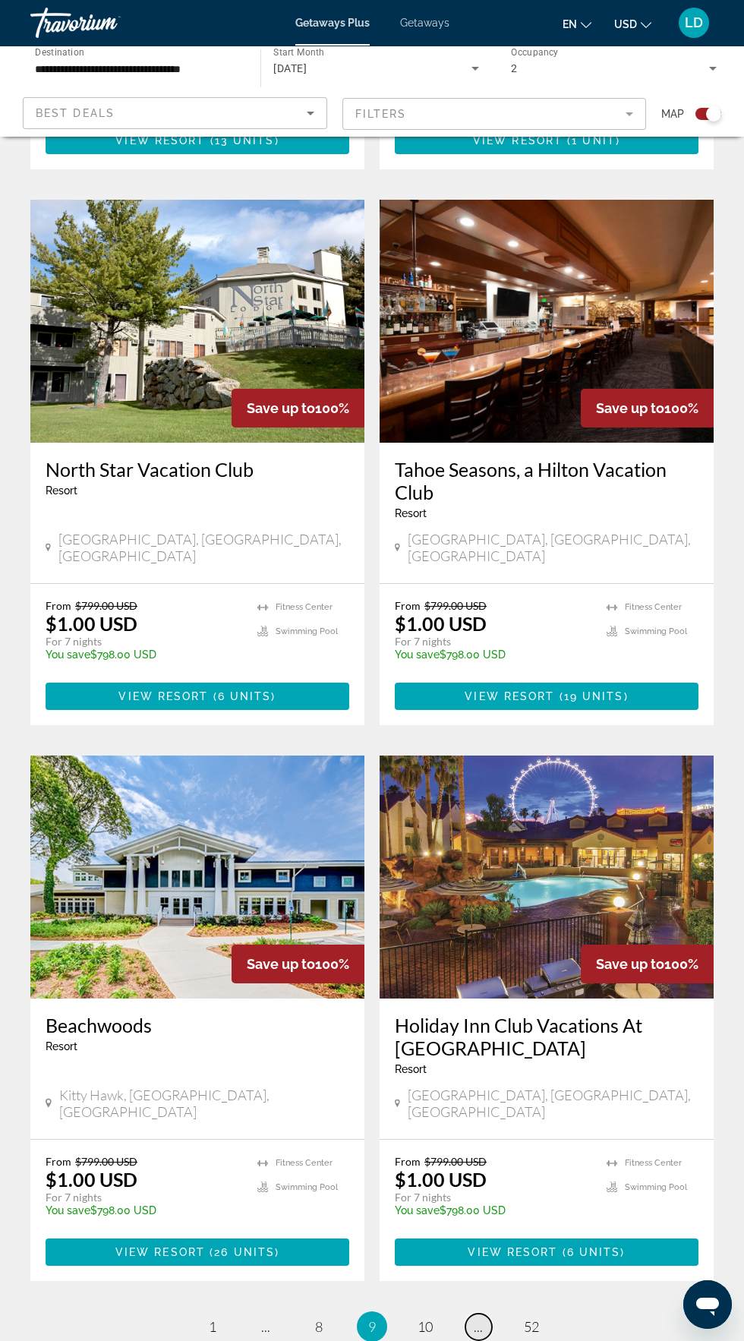
click at [472, 1313] on link "page ..." at bounding box center [478, 1326] width 27 height 27
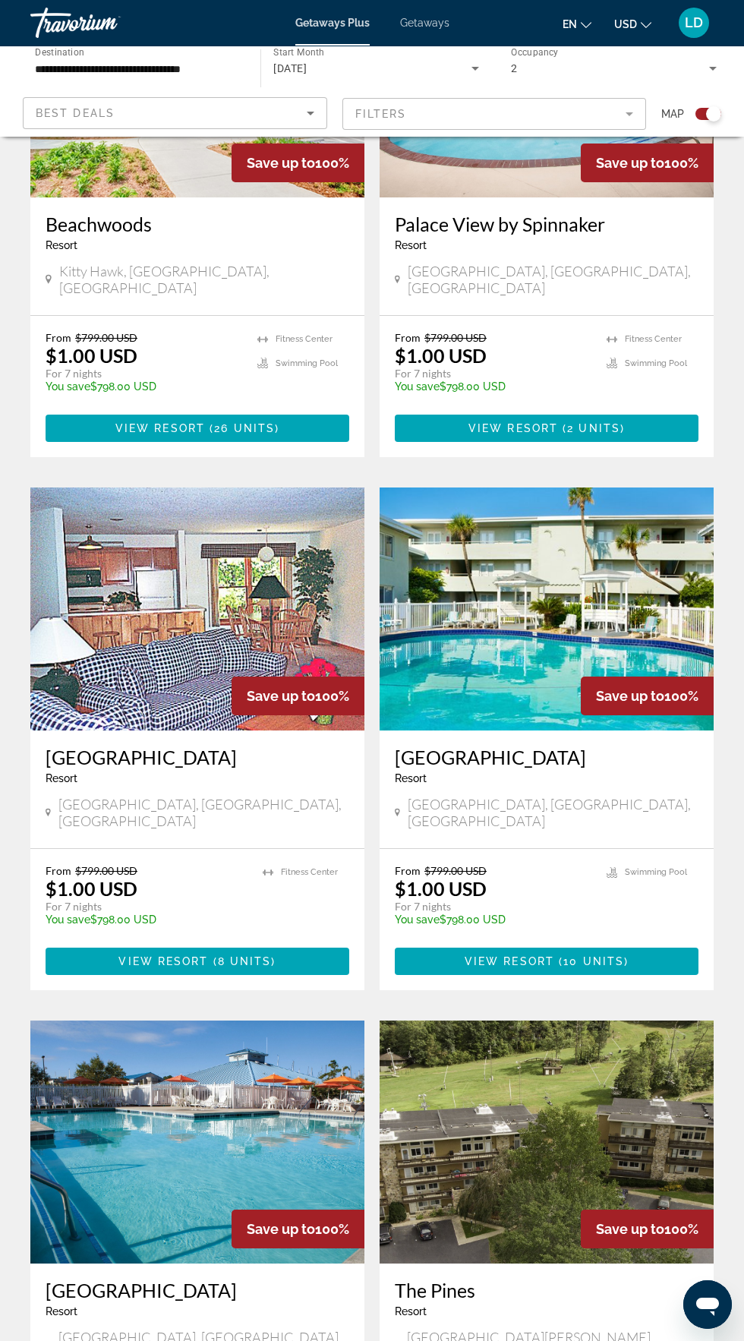
scroll to position [2418, 0]
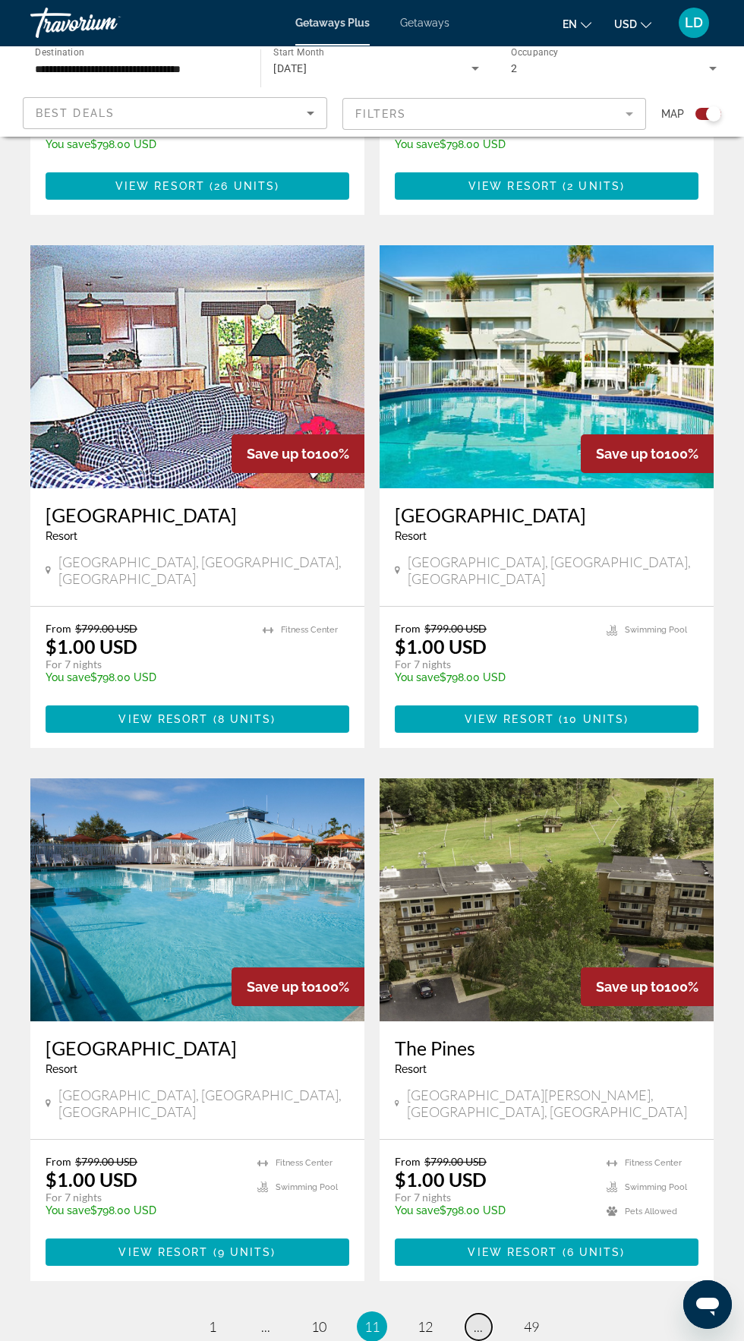
click at [475, 1318] on span "..." at bounding box center [478, 1326] width 9 height 17
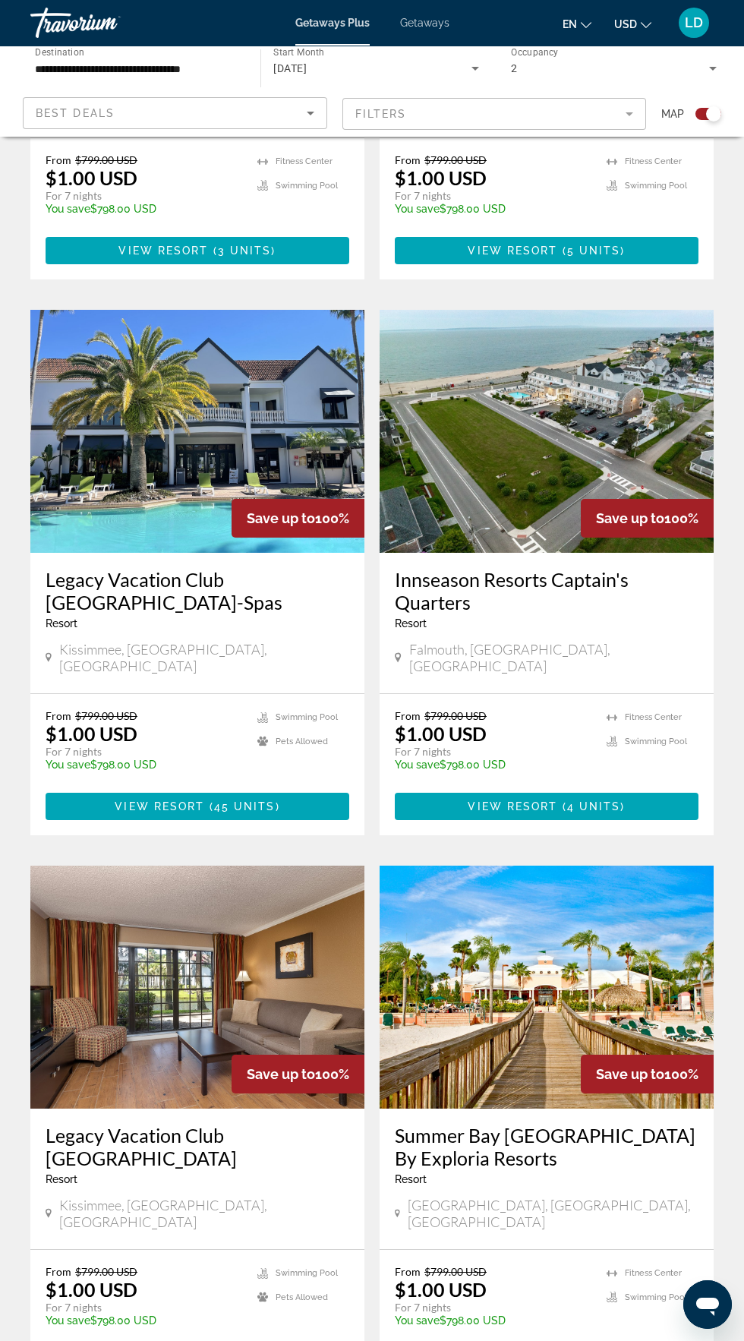
scroll to position [2509, 0]
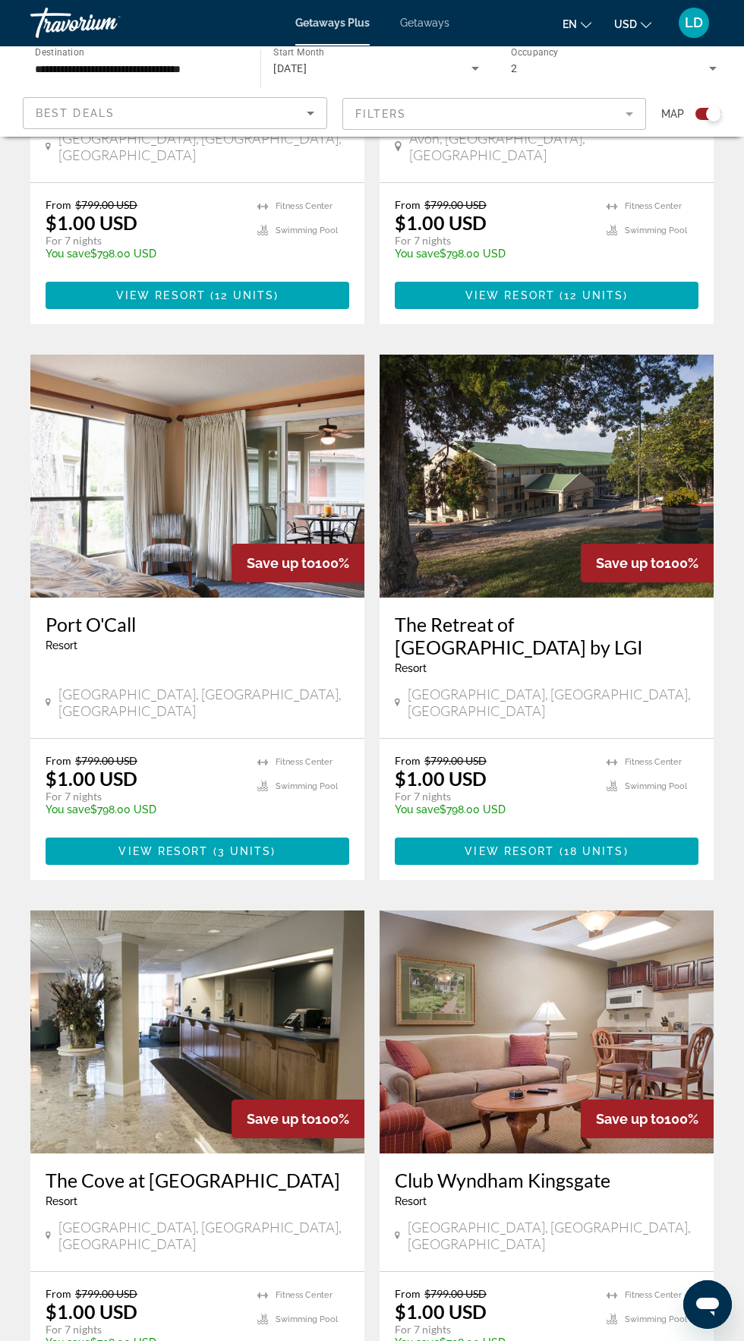
scroll to position [2441, 0]
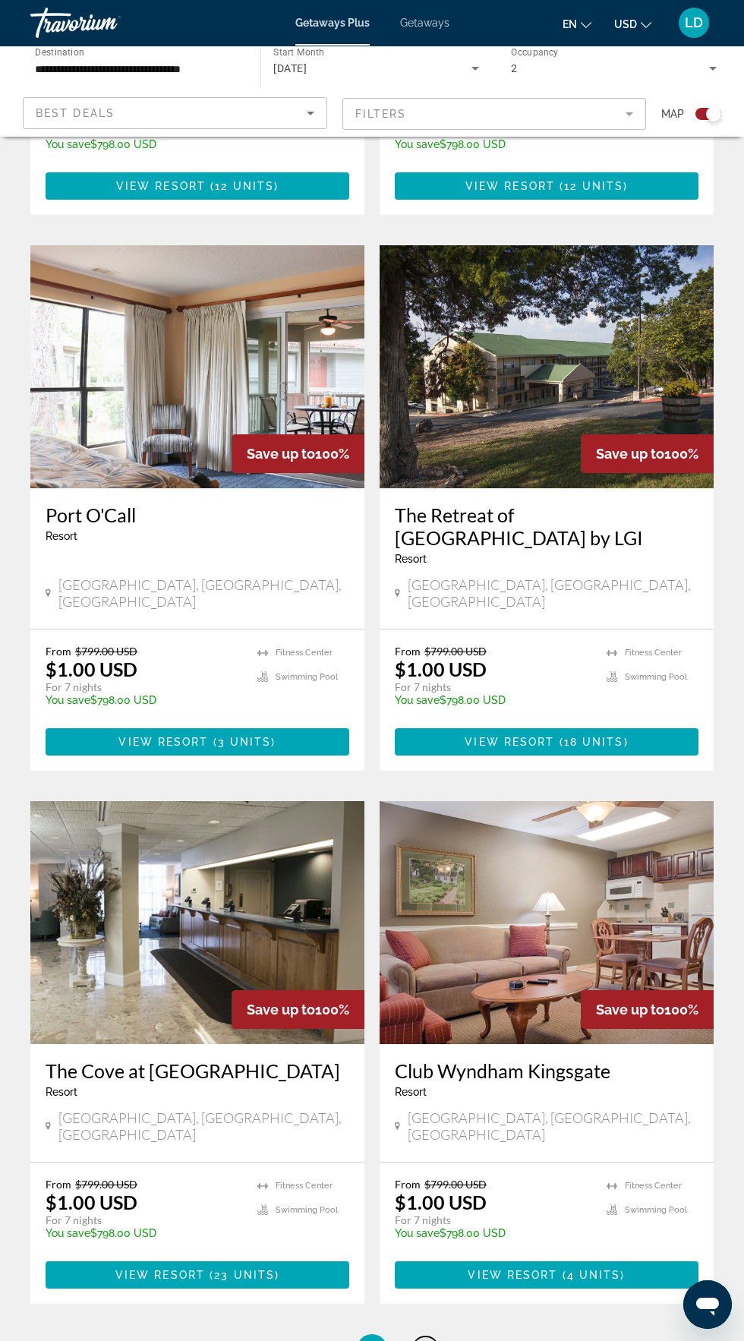
click at [426, 1340] on span "15" at bounding box center [425, 1349] width 15 height 17
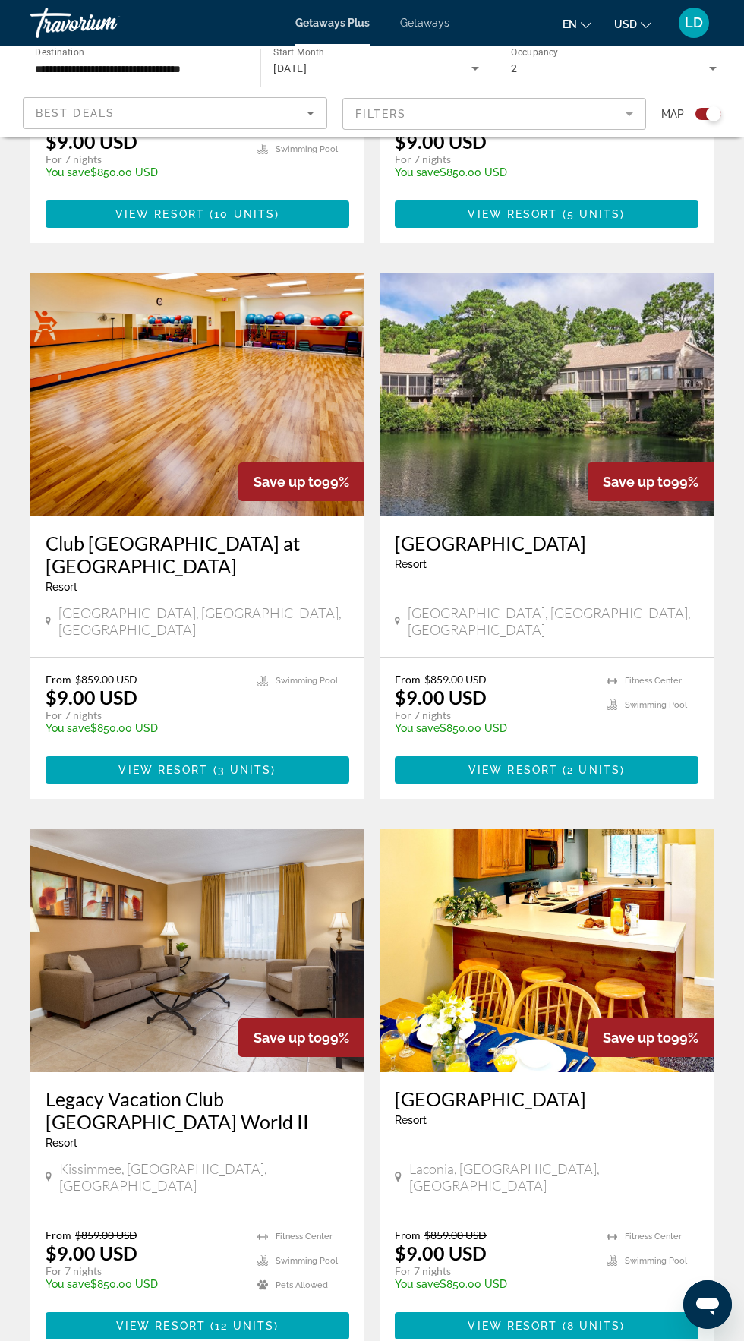
scroll to position [2486, 0]
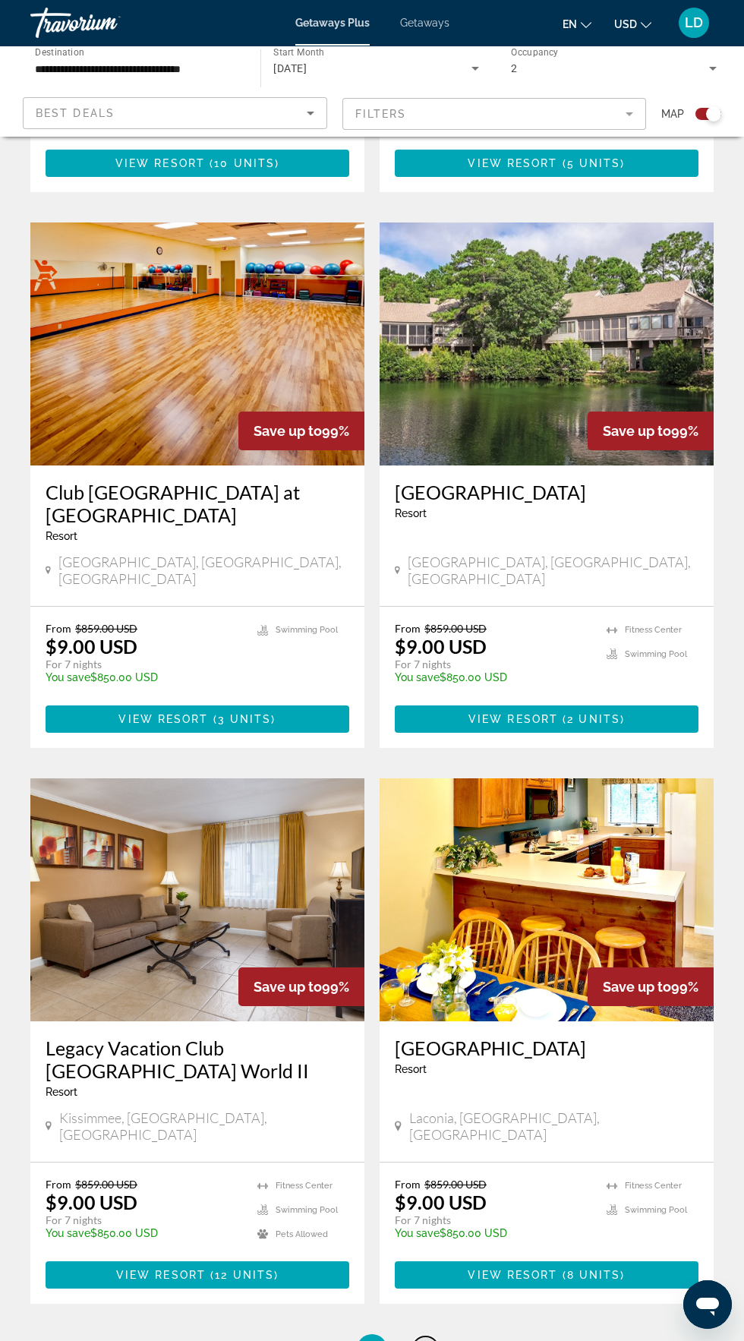
click at [435, 1336] on link "page 16" at bounding box center [425, 1349] width 27 height 27
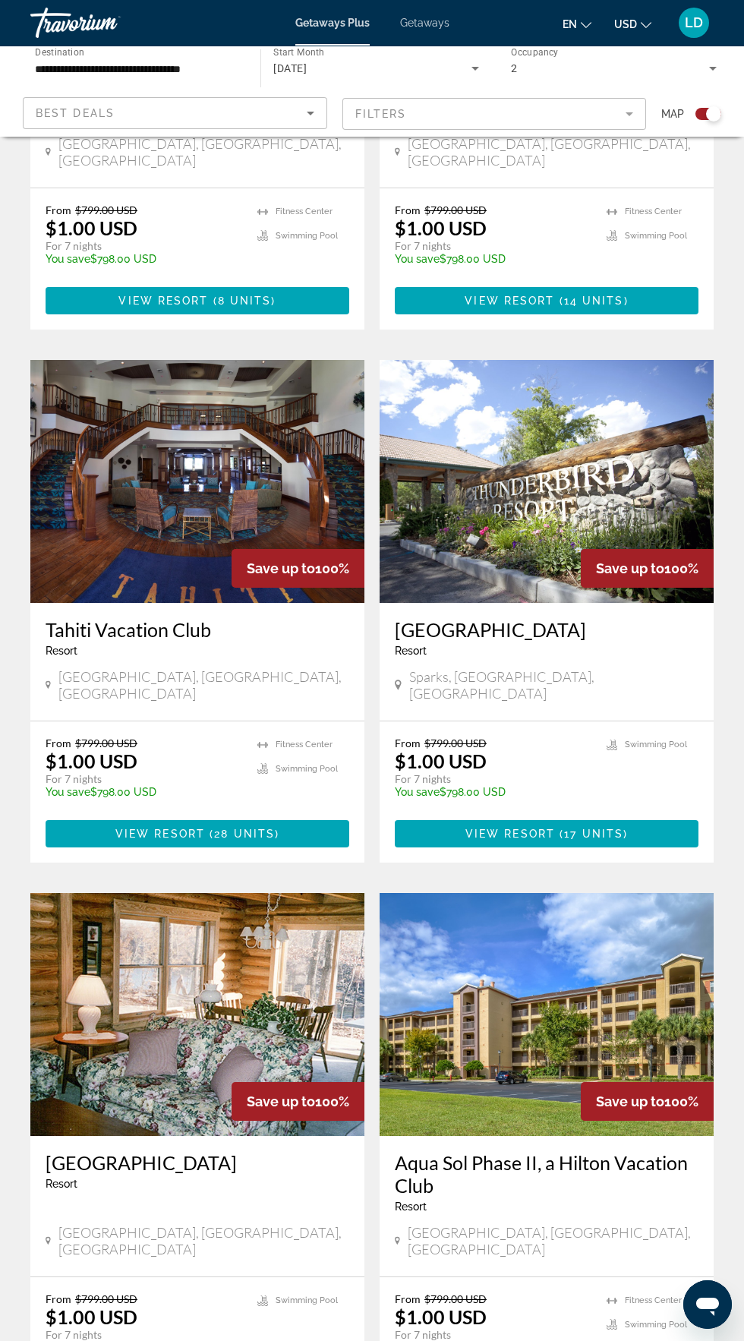
scroll to position [2441, 0]
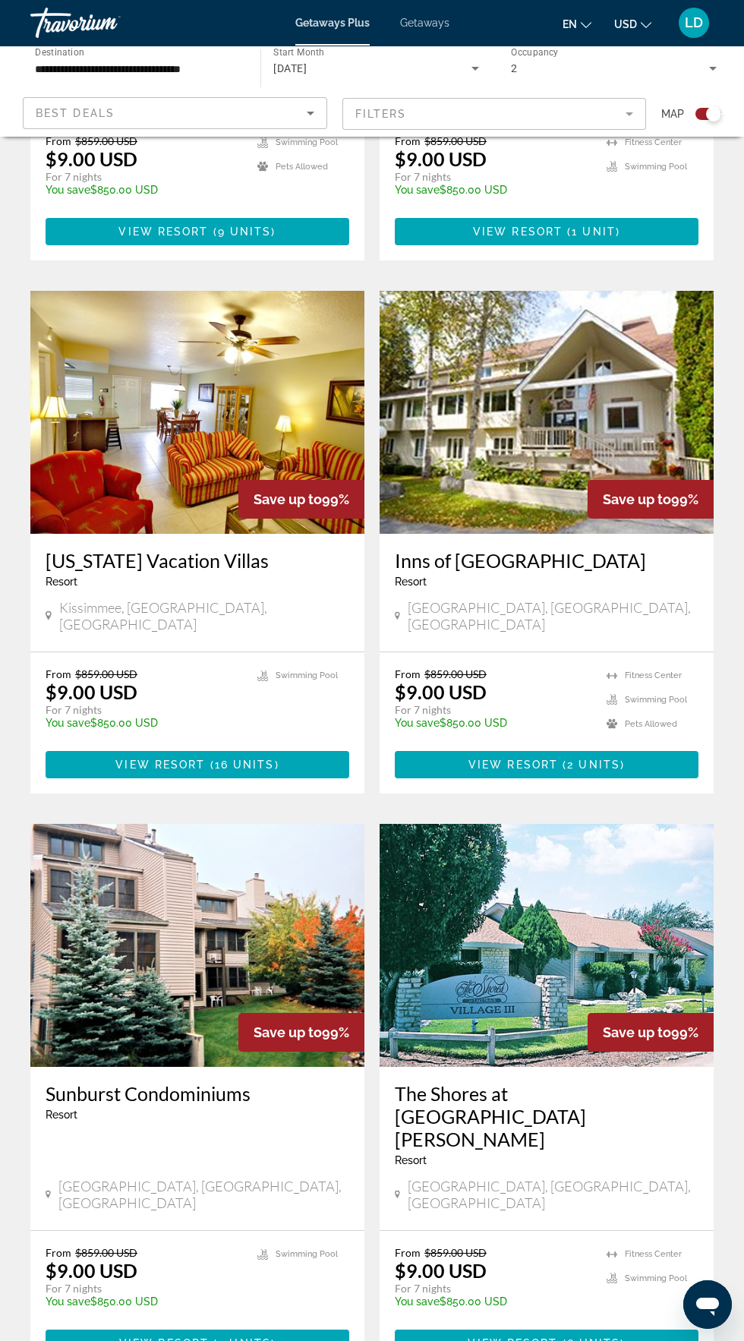
scroll to position [2395, 0]
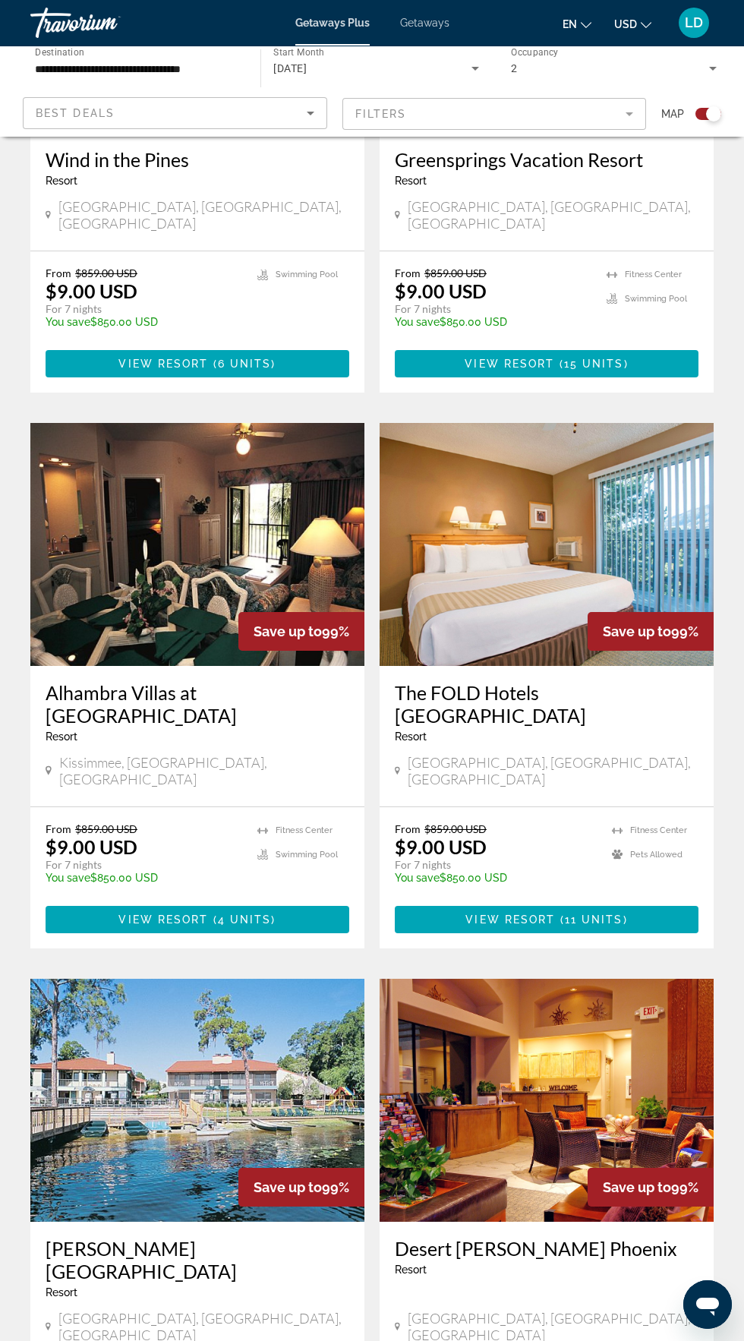
scroll to position [2442, 0]
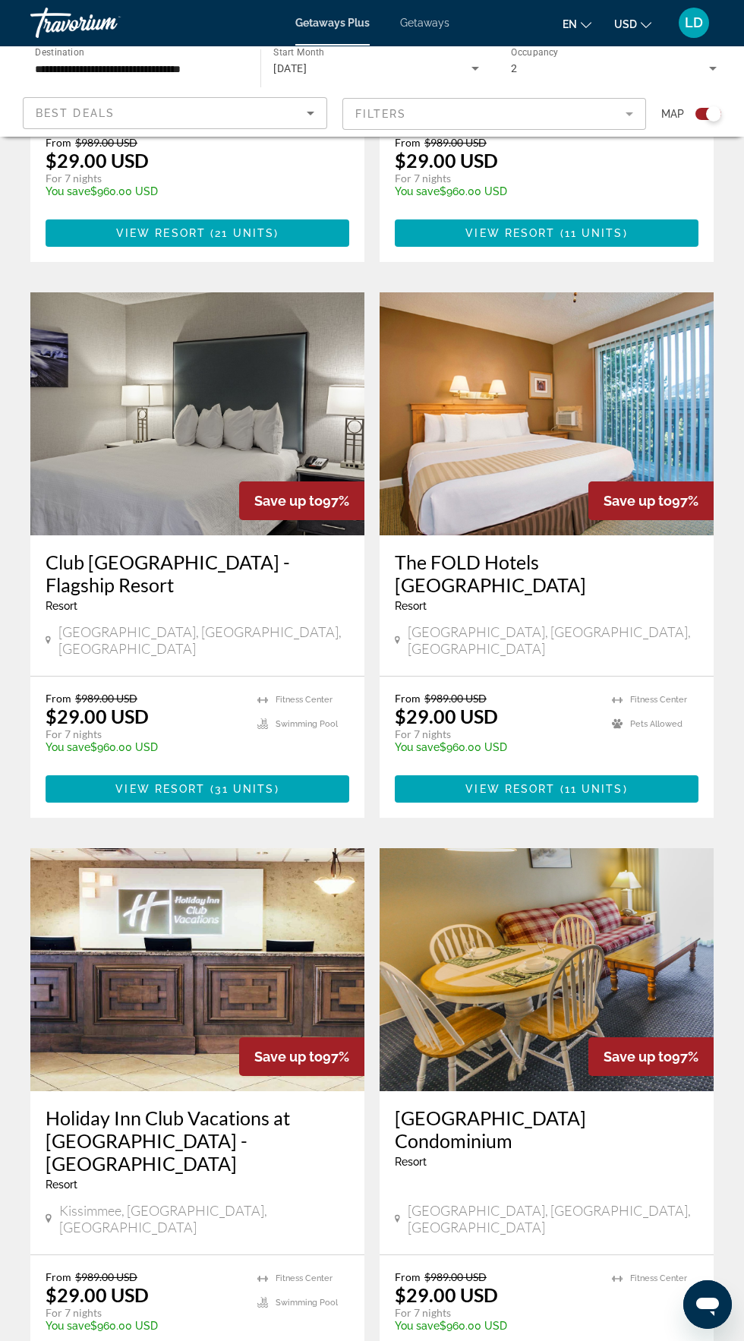
scroll to position [2464, 0]
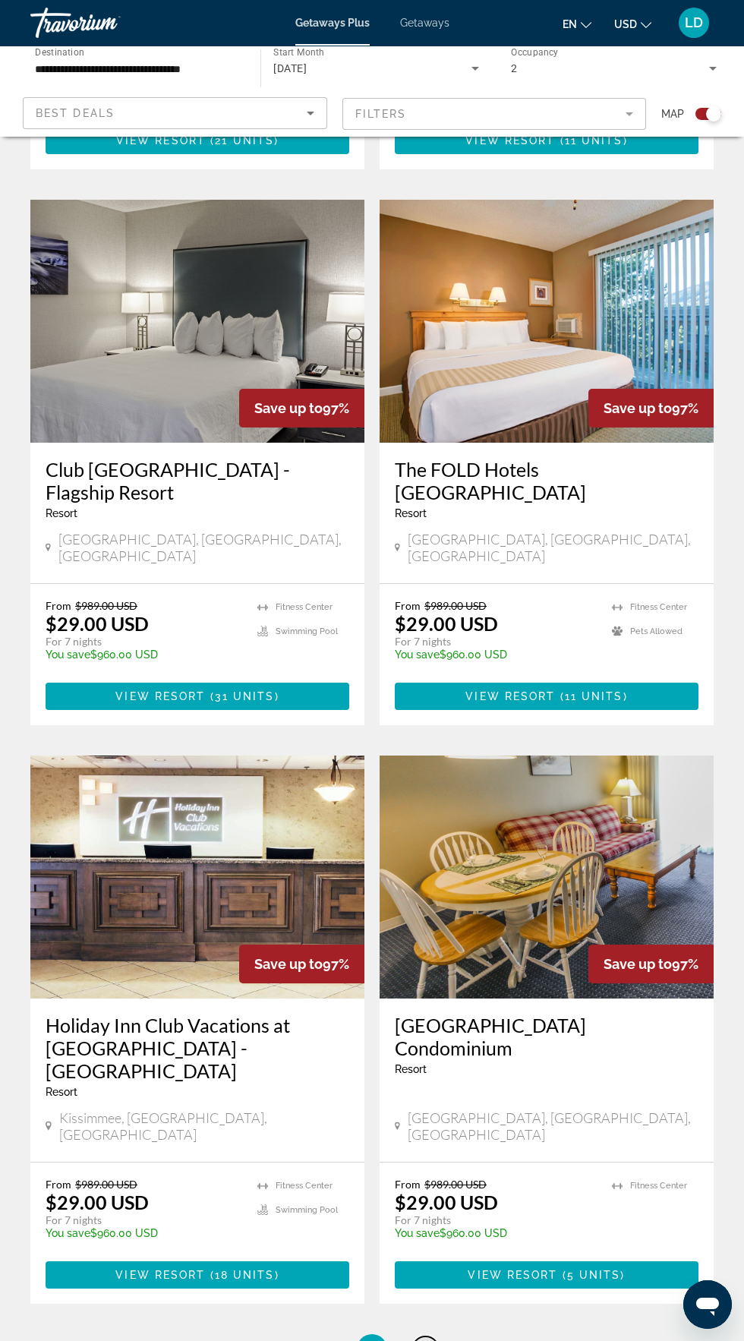
click at [431, 1340] on span "20" at bounding box center [425, 1349] width 15 height 17
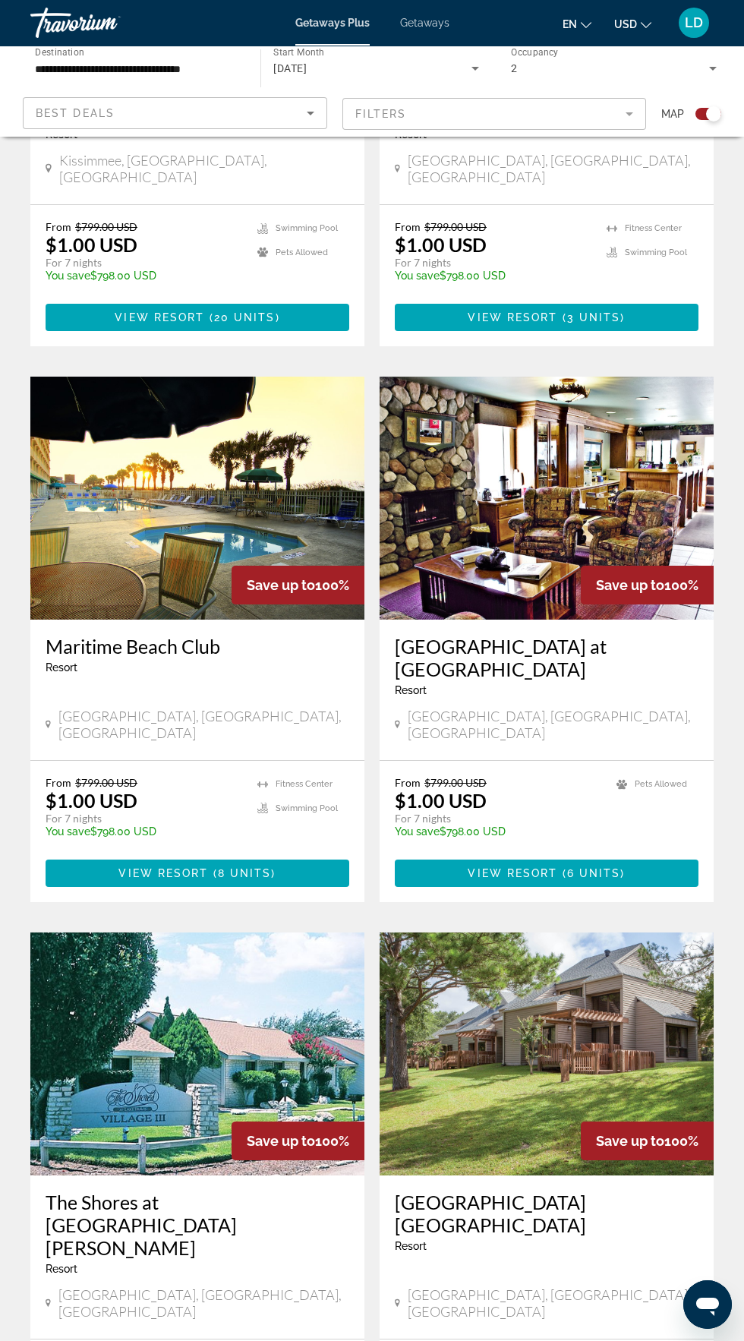
scroll to position [2395, 0]
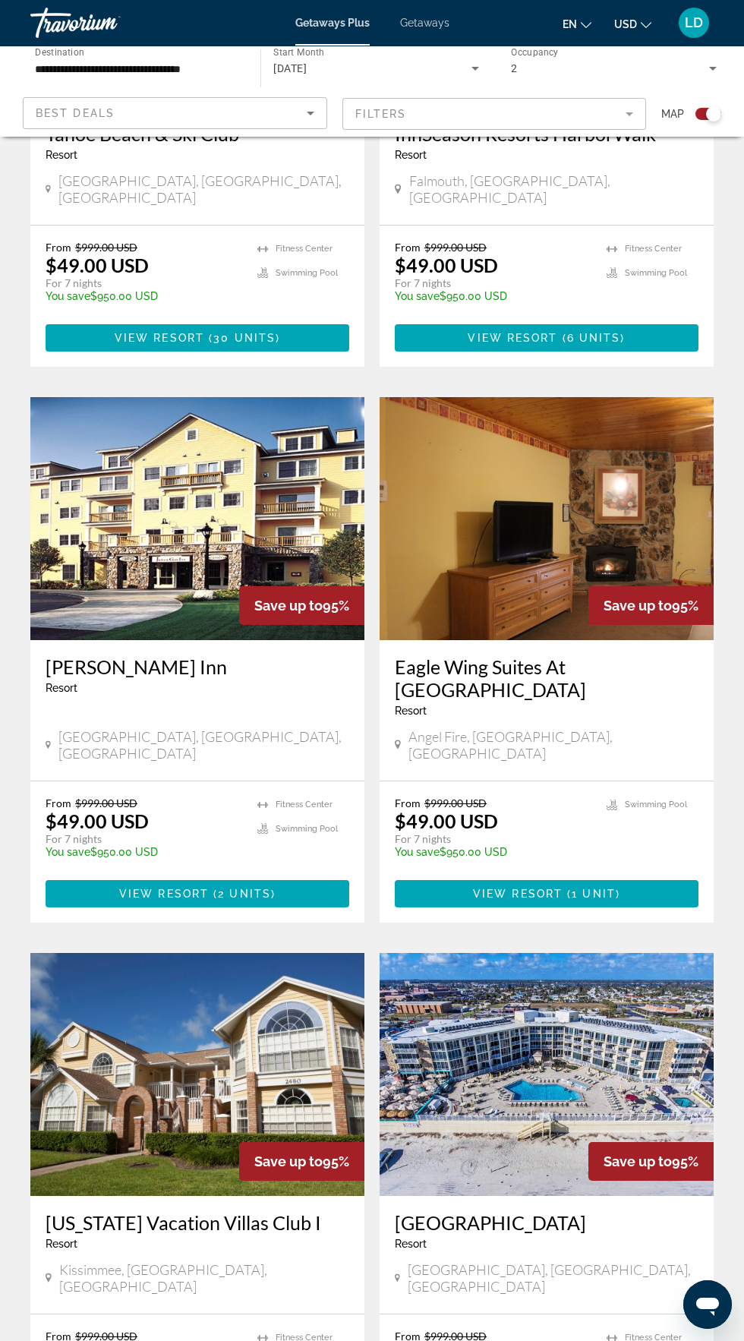
scroll to position [2464, 0]
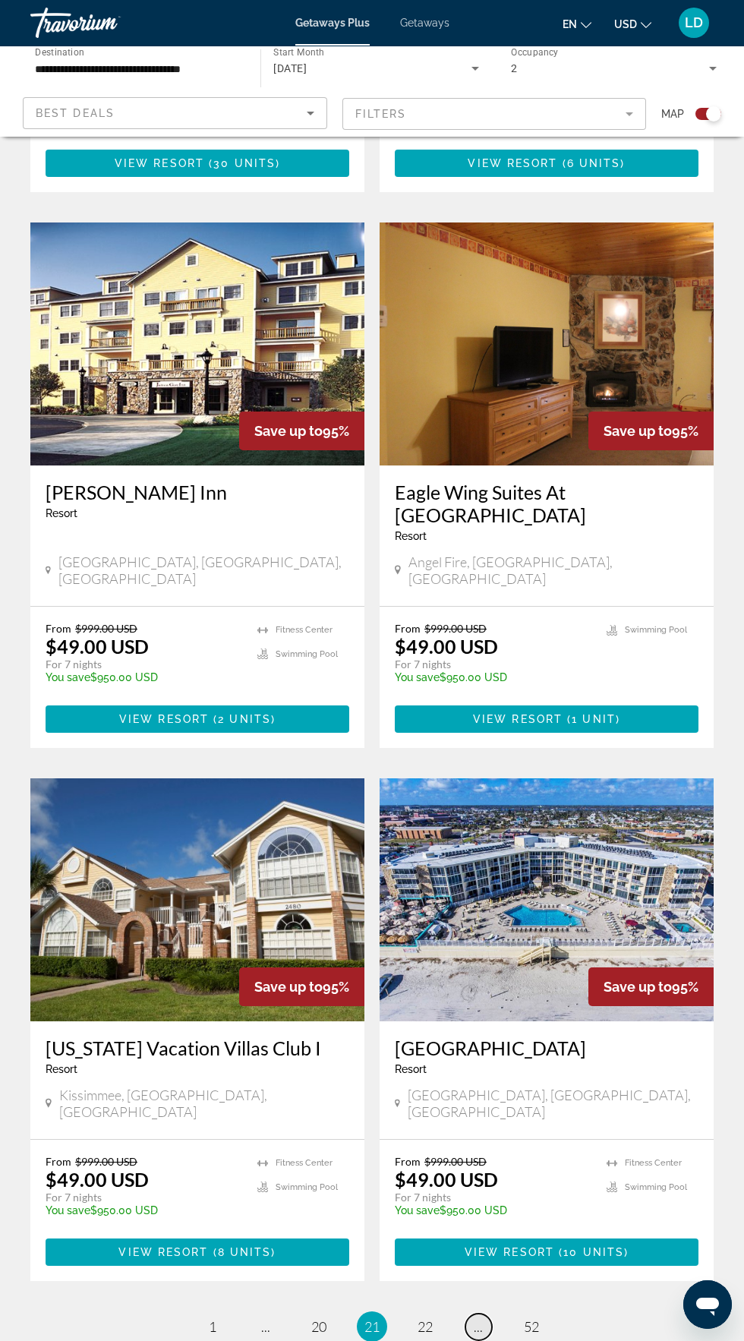
click at [471, 1313] on link "page ..." at bounding box center [478, 1326] width 27 height 27
